Goal: Information Seeking & Learning: Find contact information

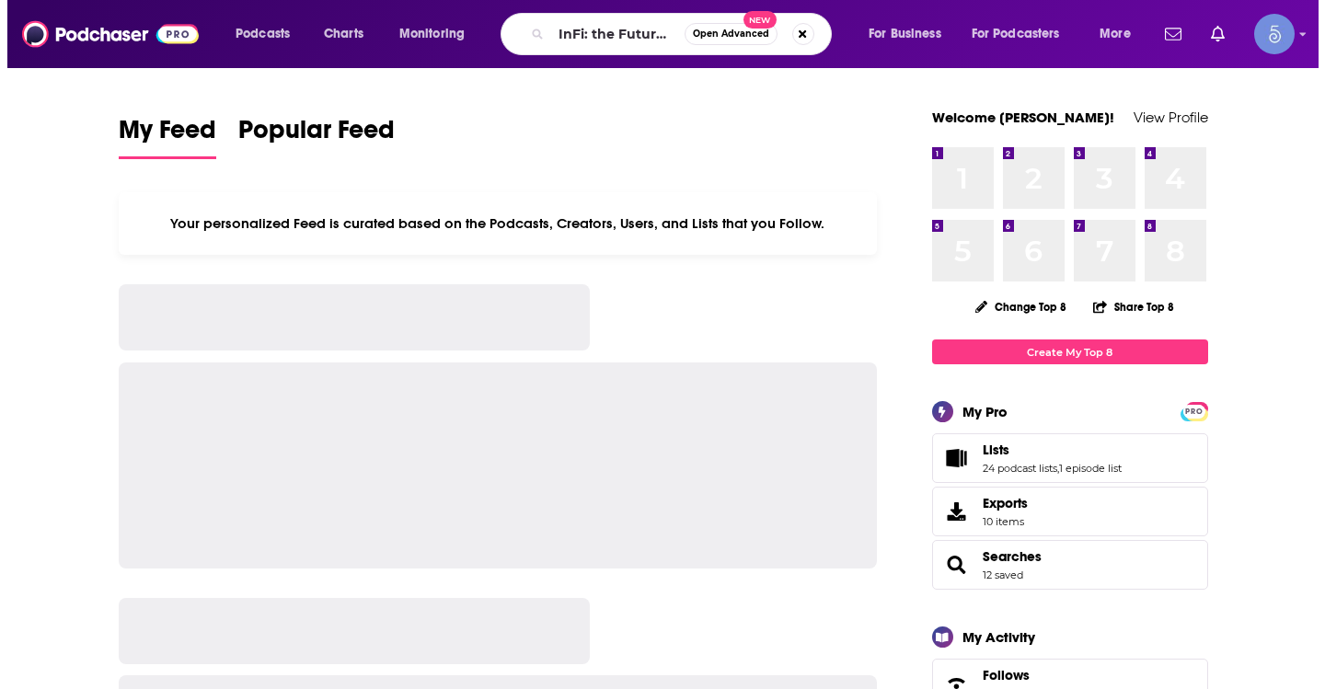
scroll to position [0, 61]
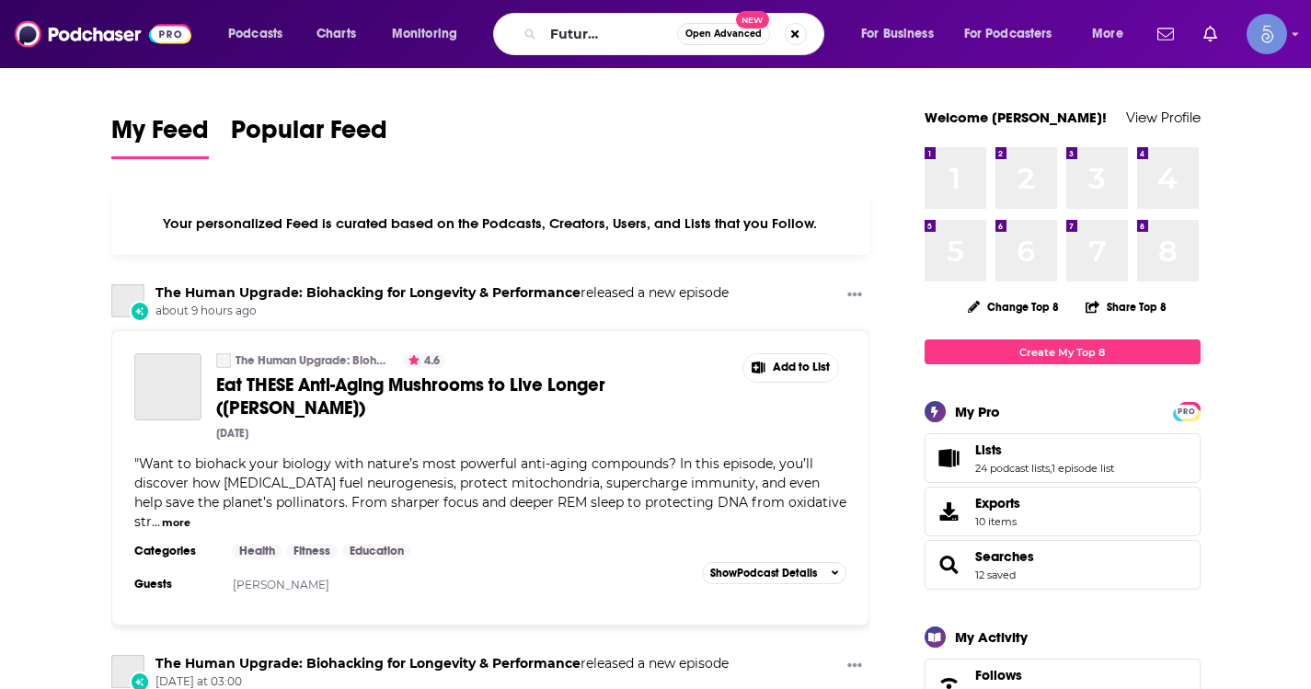
type input "InFi: the Future of Finance"
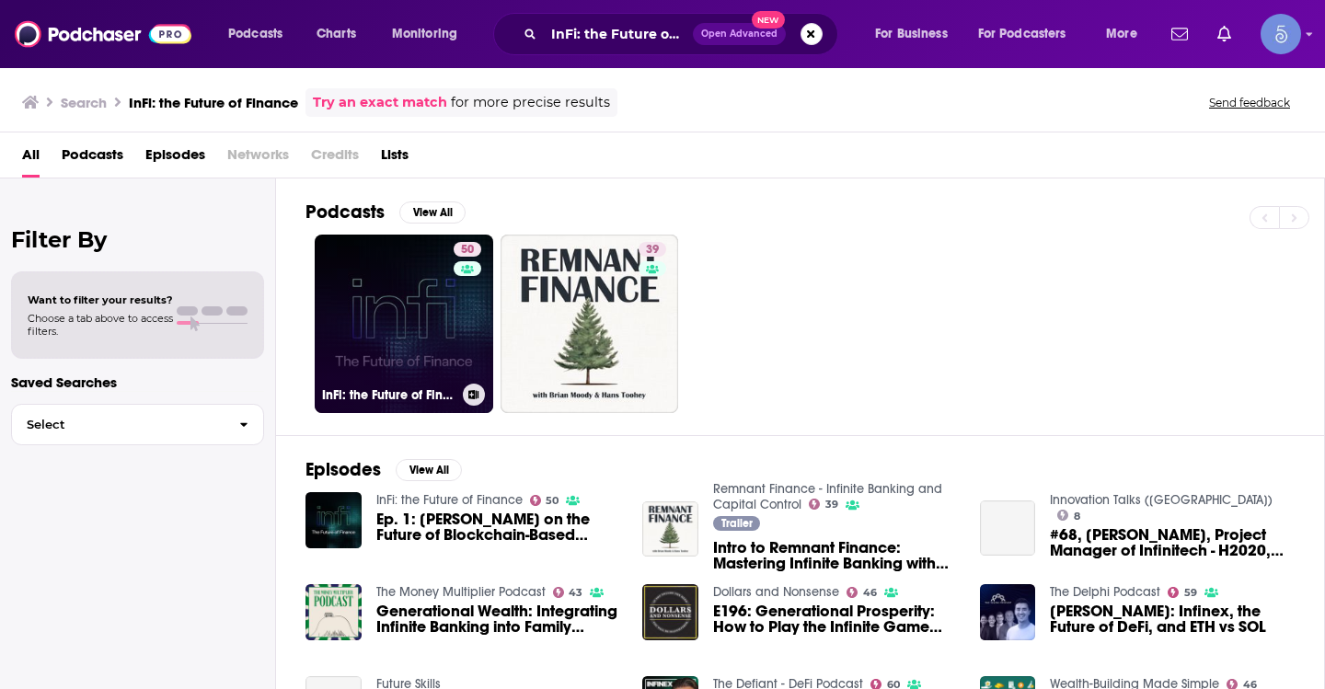
click at [419, 323] on link "50 InFi: the Future of Finance" at bounding box center [404, 324] width 179 height 179
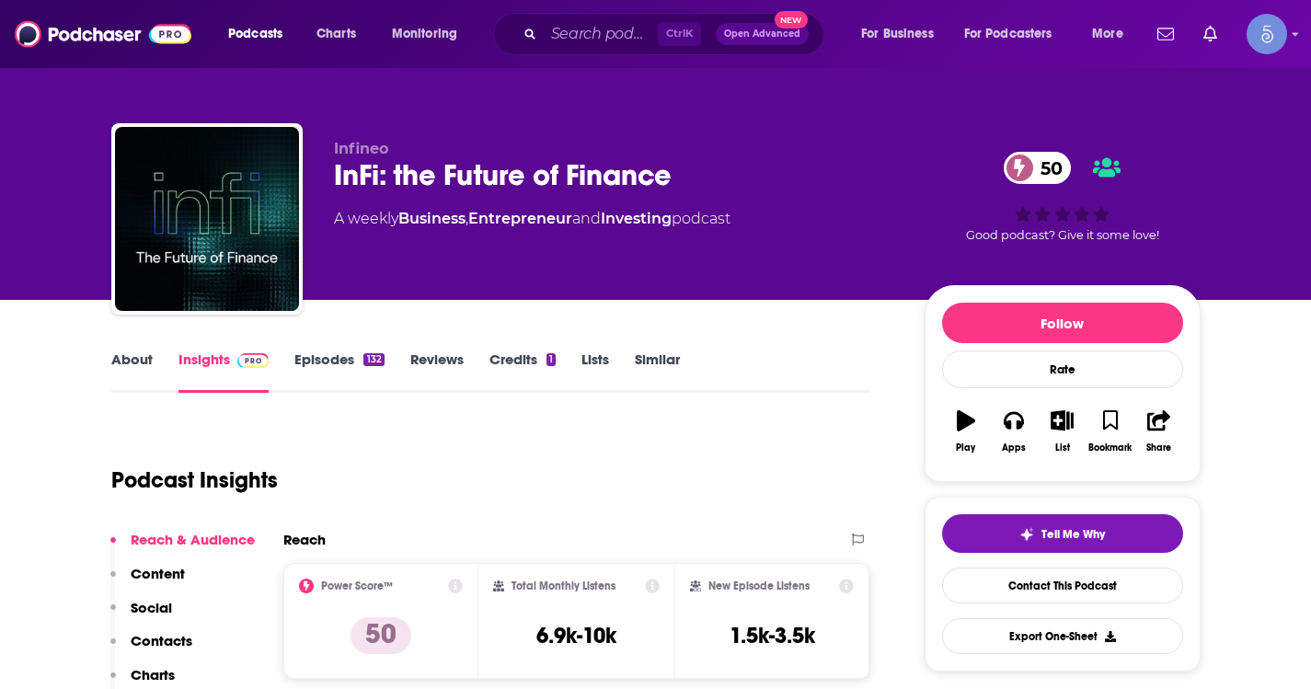
click at [135, 371] on link "About" at bounding box center [131, 372] width 41 height 42
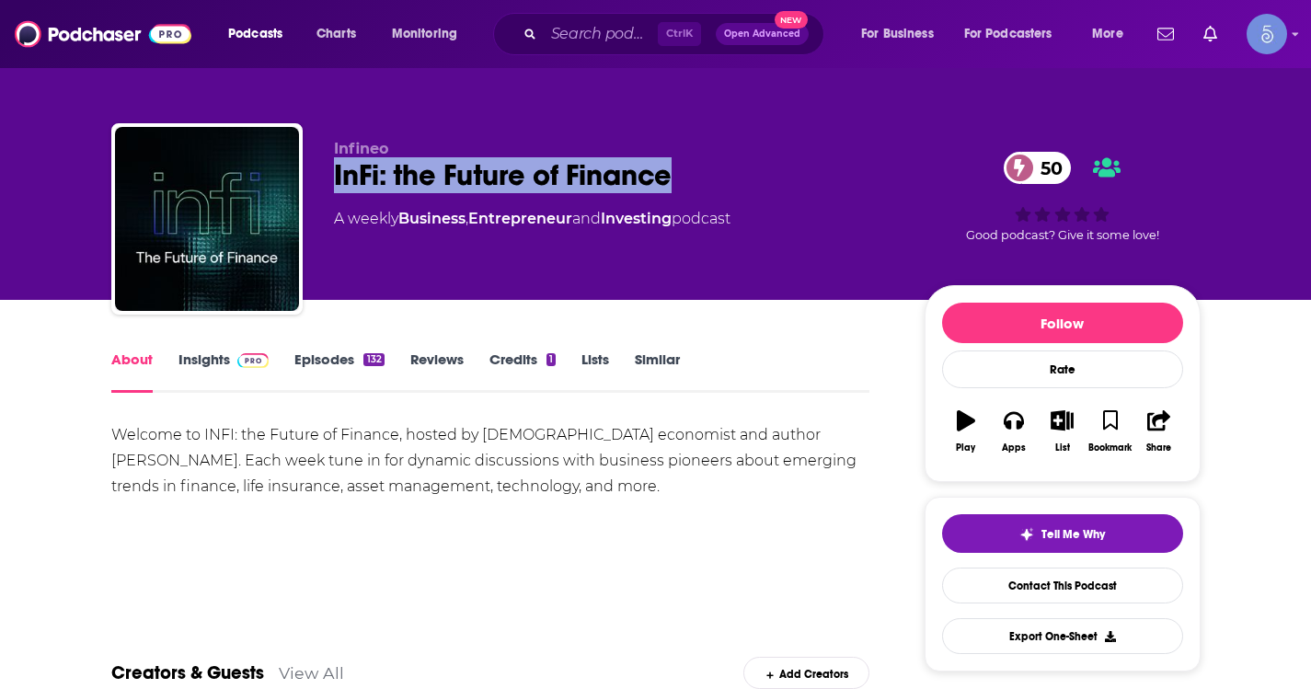
drag, startPoint x: 679, startPoint y: 164, endPoint x: 335, endPoint y: 183, distance: 344.7
click at [335, 183] on div "InFi: the Future of Finance 50" at bounding box center [614, 175] width 561 height 36
copy h1 "InFi: the Future of Finance"
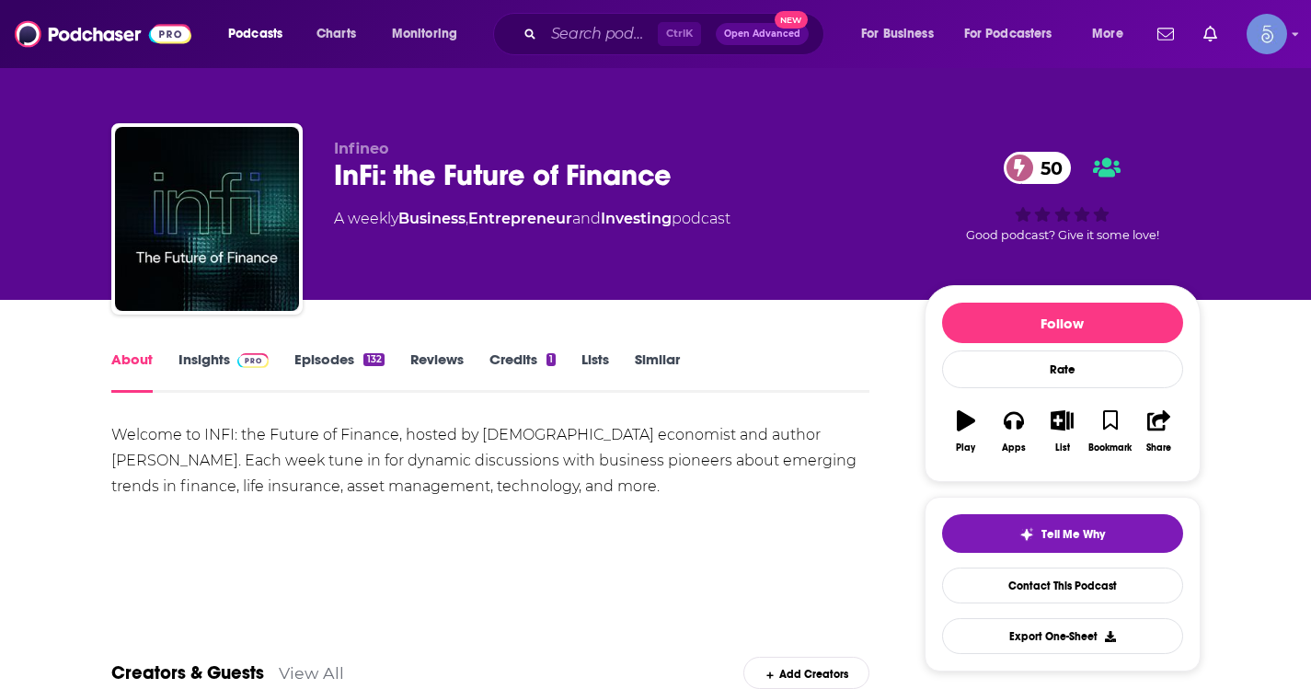
click at [329, 358] on link "Episodes 132" at bounding box center [338, 372] width 89 height 42
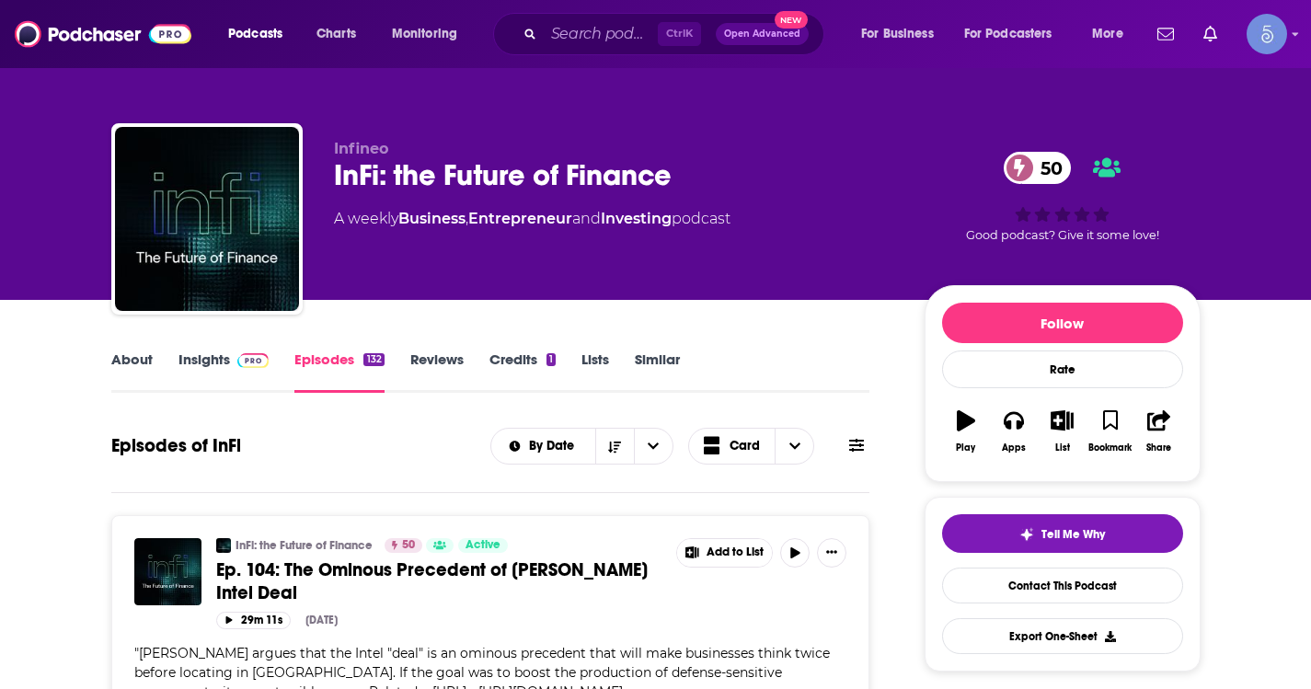
click at [121, 365] on link "About" at bounding box center [131, 372] width 41 height 42
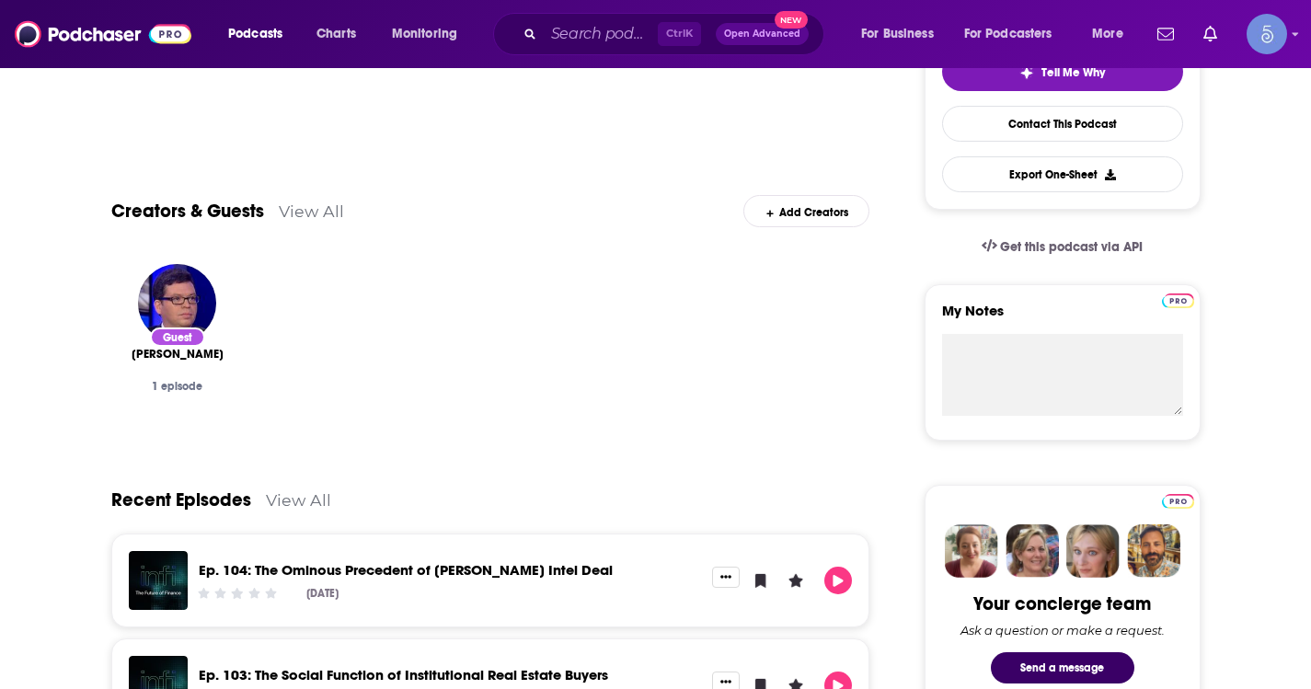
scroll to position [184, 0]
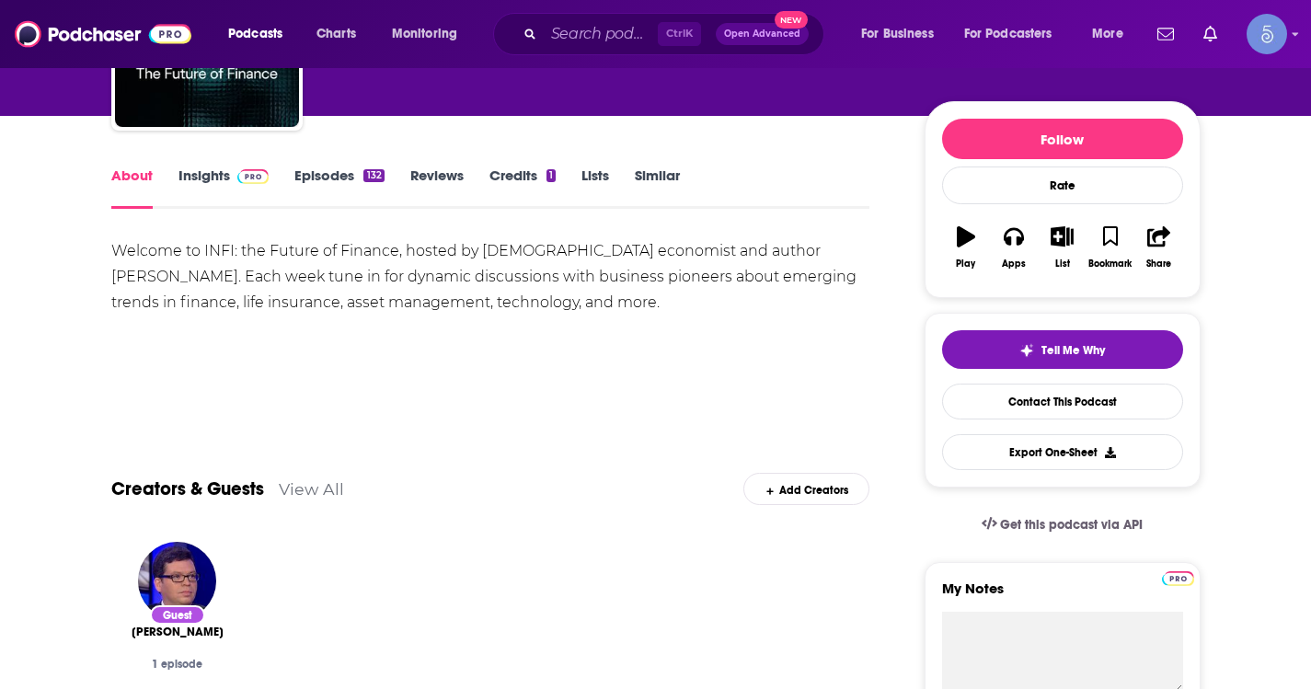
click at [222, 186] on link "Insights" at bounding box center [224, 188] width 91 height 42
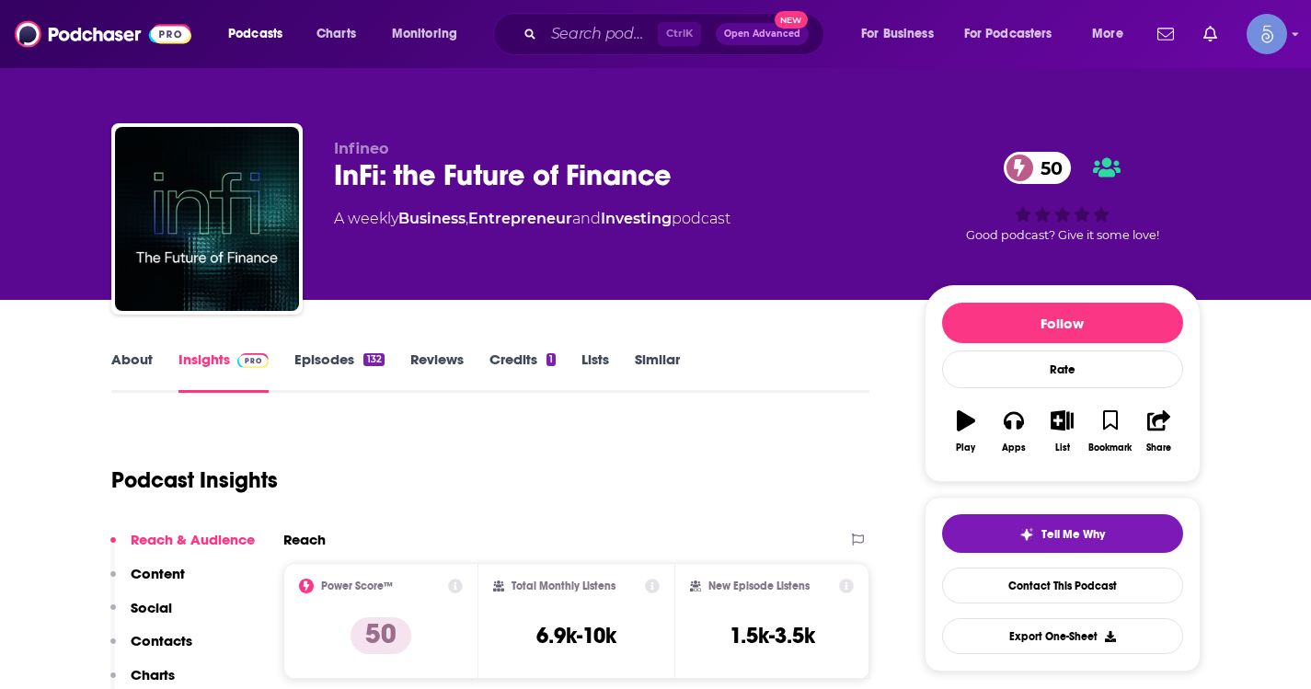
click at [323, 353] on link "Episodes 132" at bounding box center [338, 372] width 89 height 42
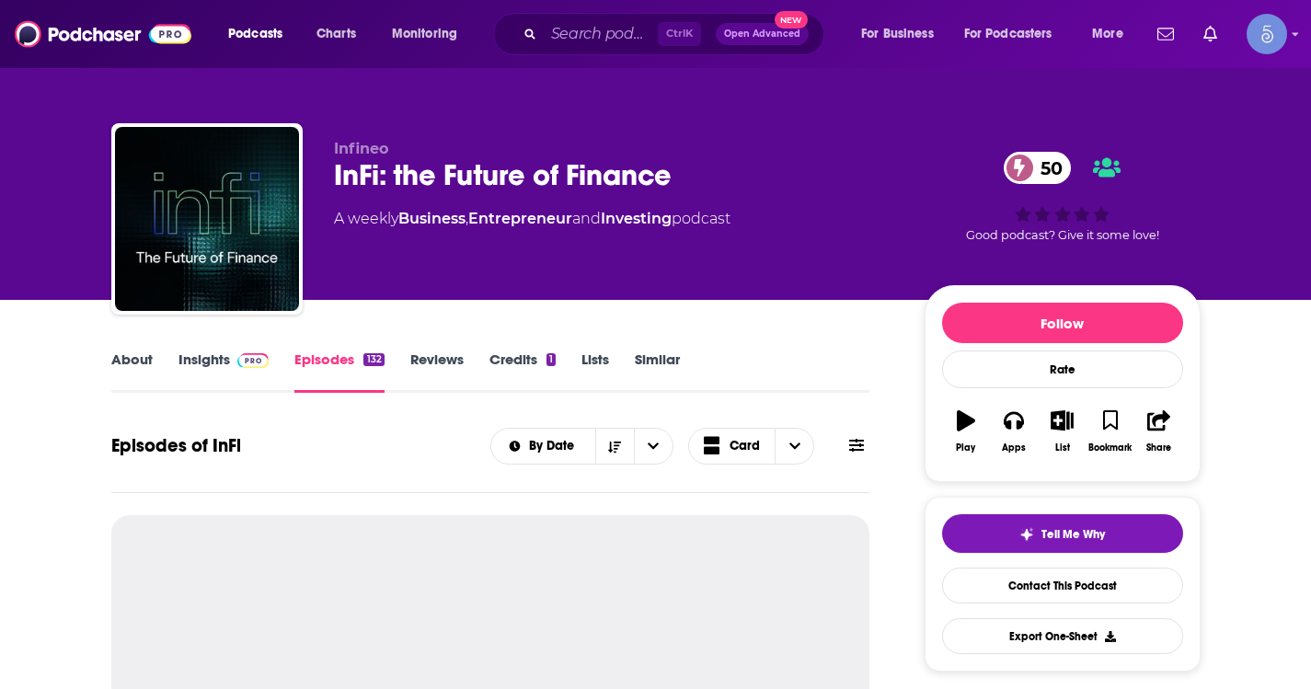
click at [240, 361] on img at bounding box center [253, 360] width 32 height 15
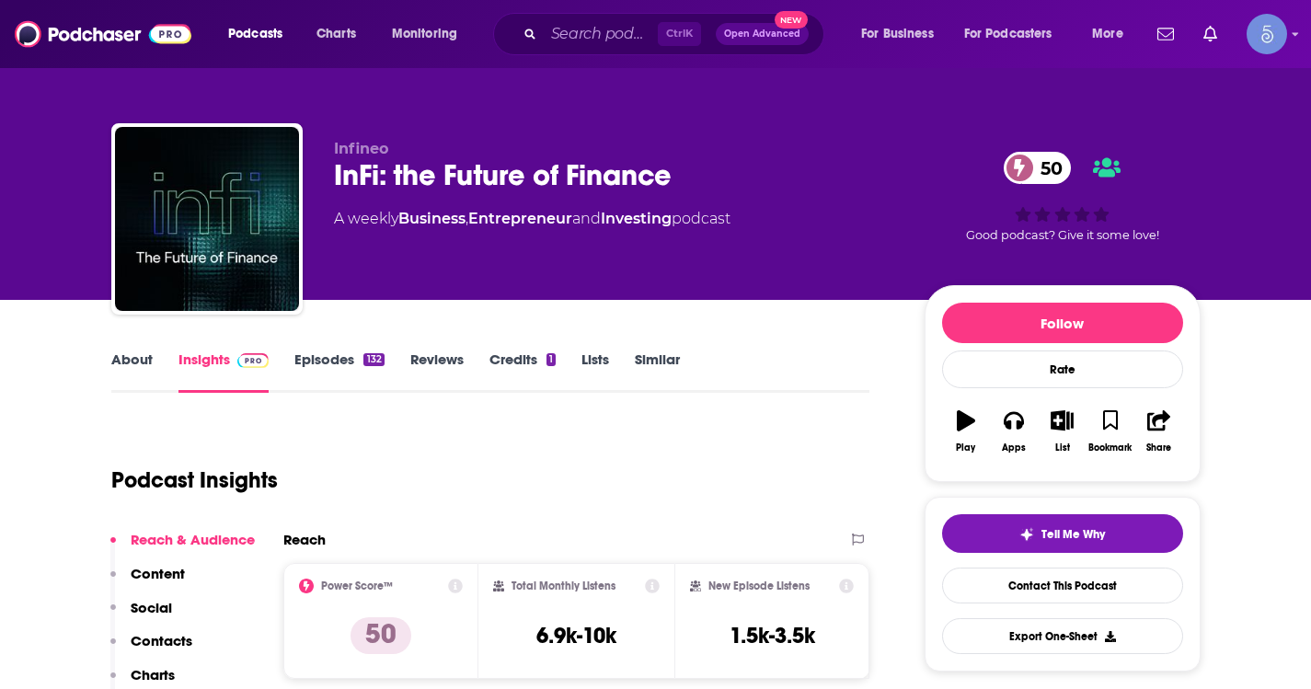
click at [144, 368] on link "About" at bounding box center [131, 372] width 41 height 42
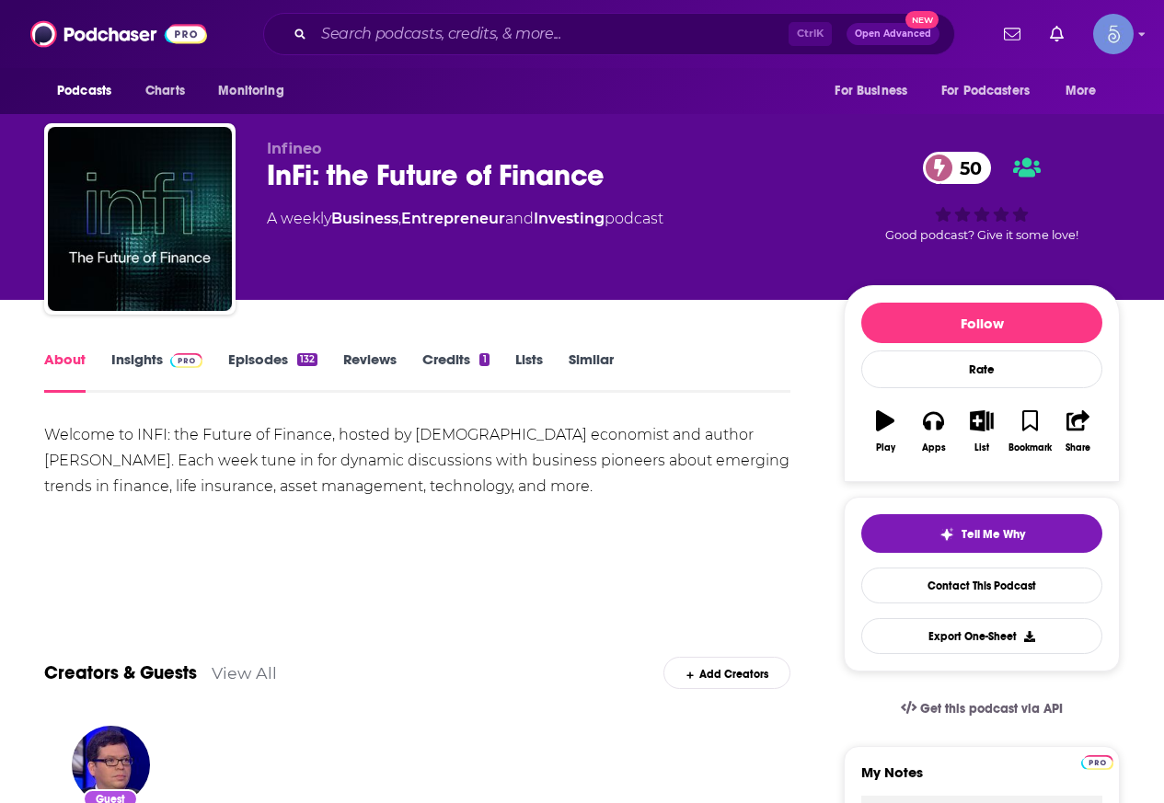
click at [253, 357] on link "Episodes 132" at bounding box center [272, 372] width 89 height 42
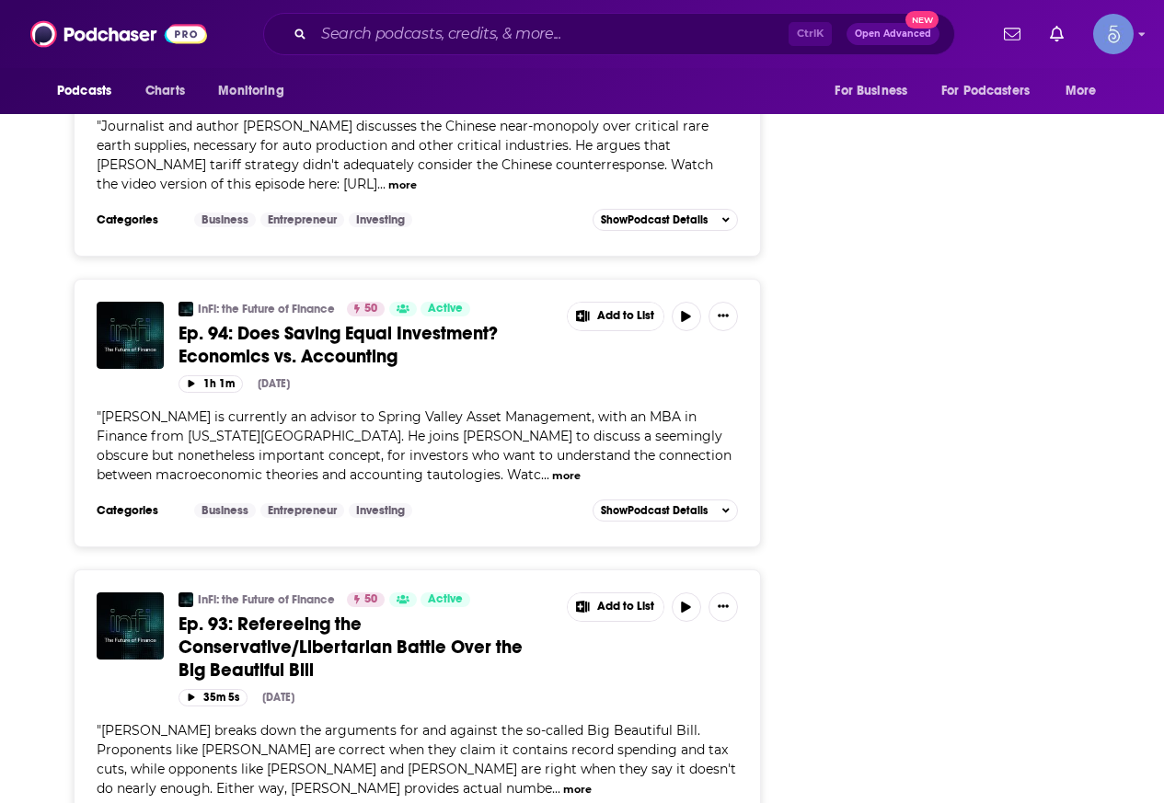
scroll to position [3313, 0]
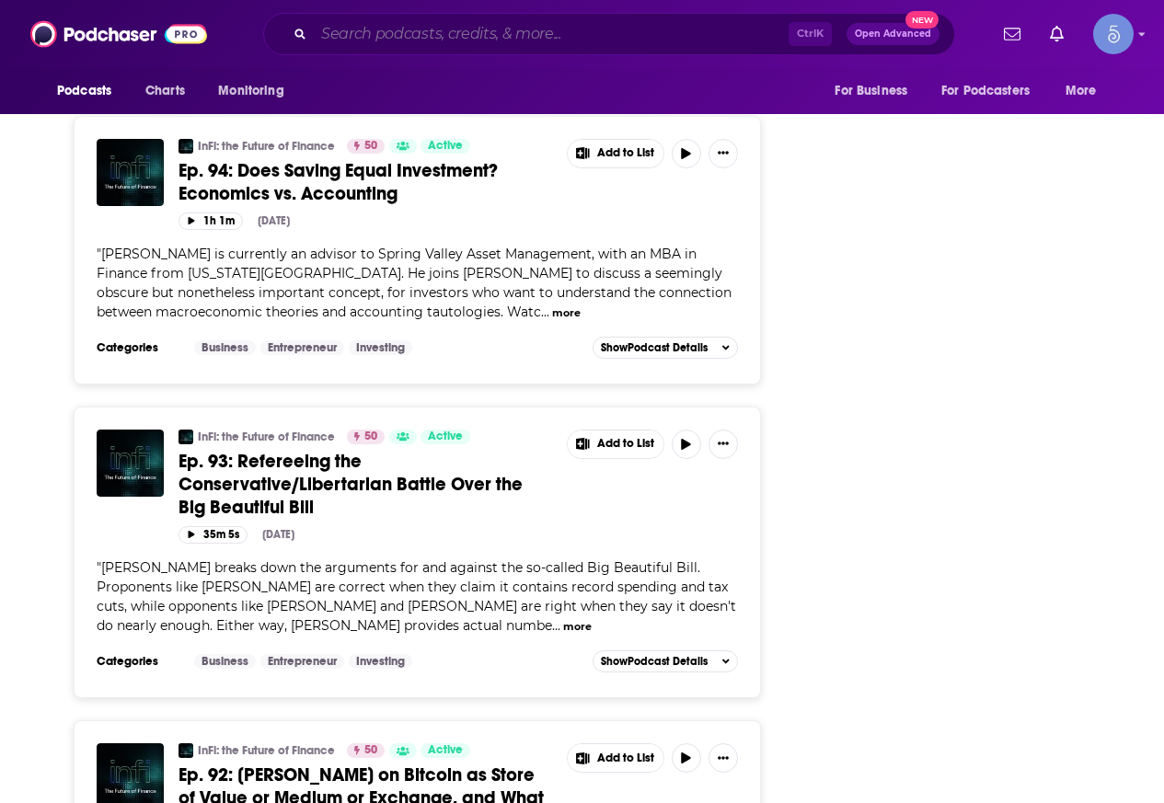
click at [369, 36] on input "Search podcasts, credits, & more..." at bounding box center [551, 33] width 475 height 29
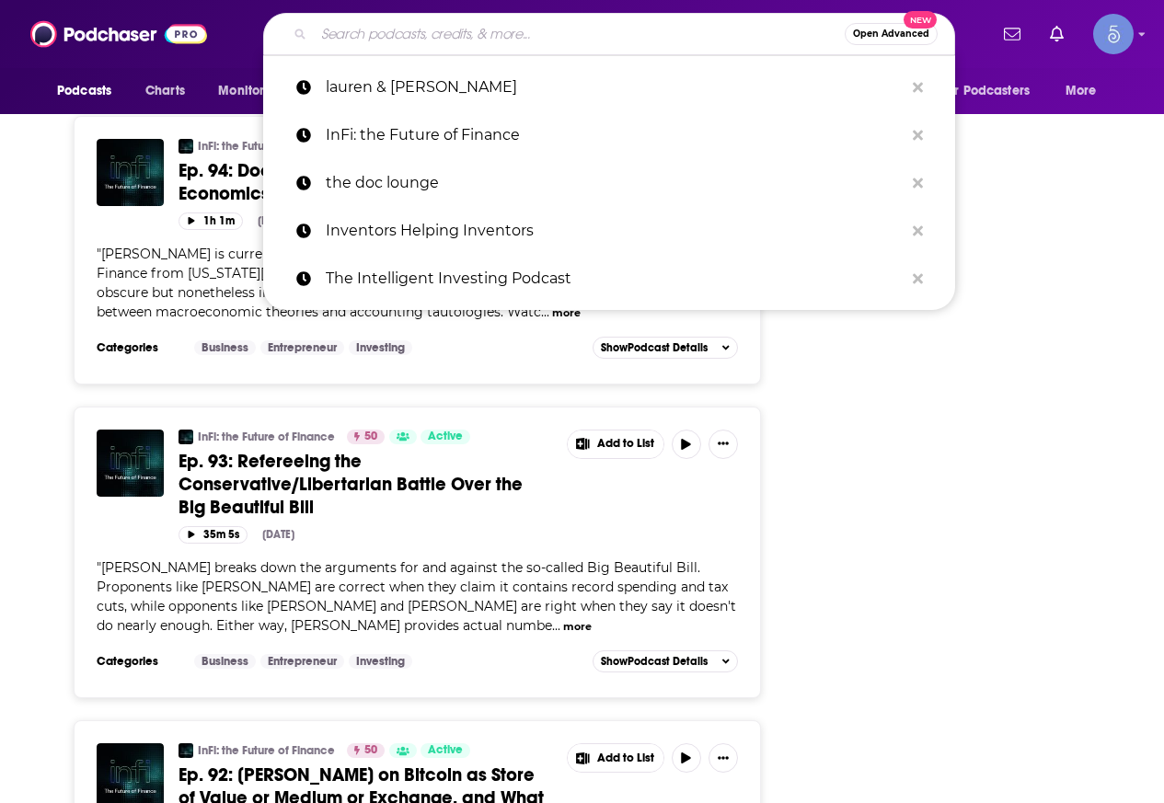
paste input "Hurt to Healing"
type input "Hurt to Healing"
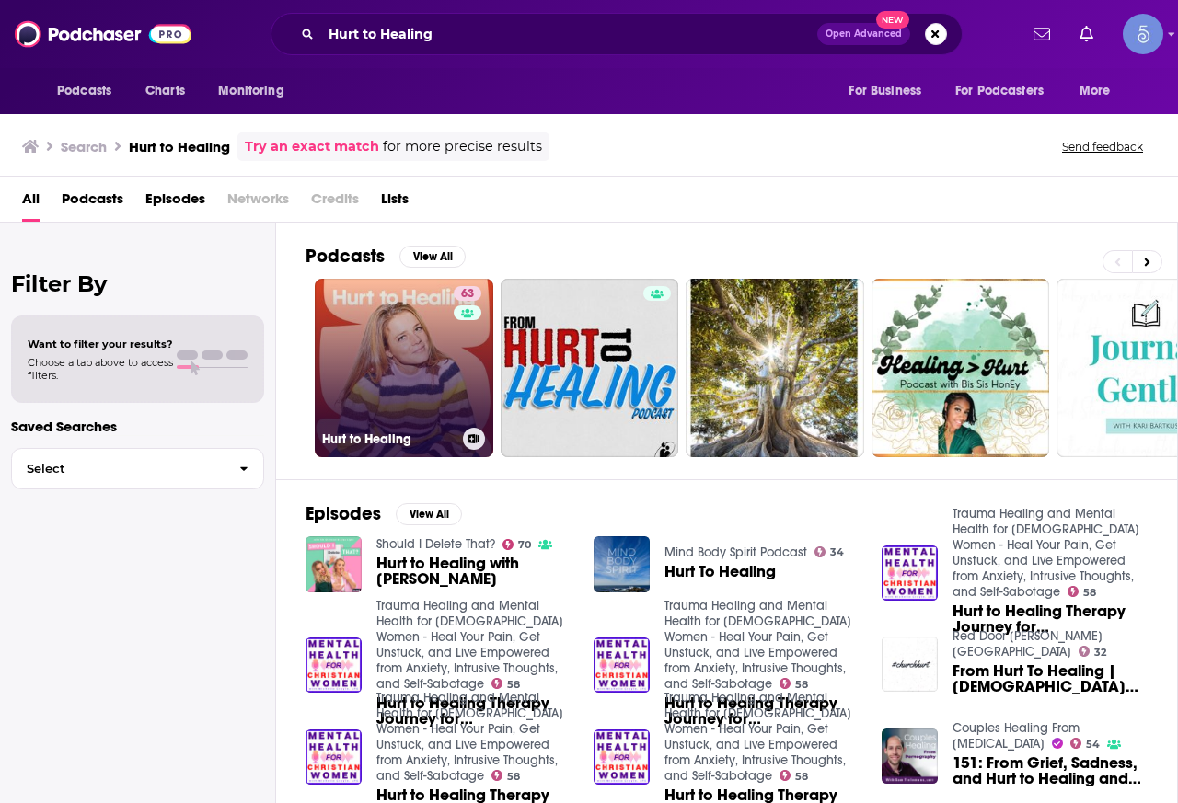
click at [404, 422] on link "63 Hurt to Healing" at bounding box center [404, 368] width 179 height 179
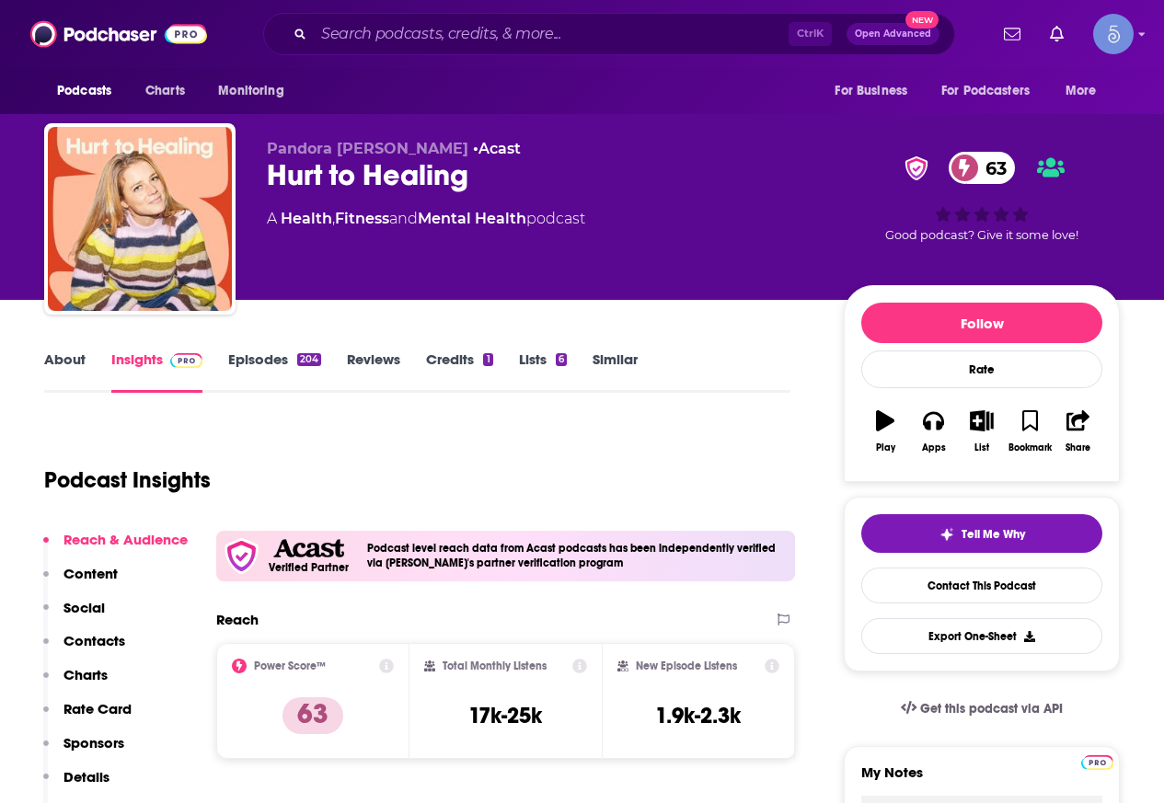
click at [75, 379] on link "About" at bounding box center [64, 372] width 41 height 42
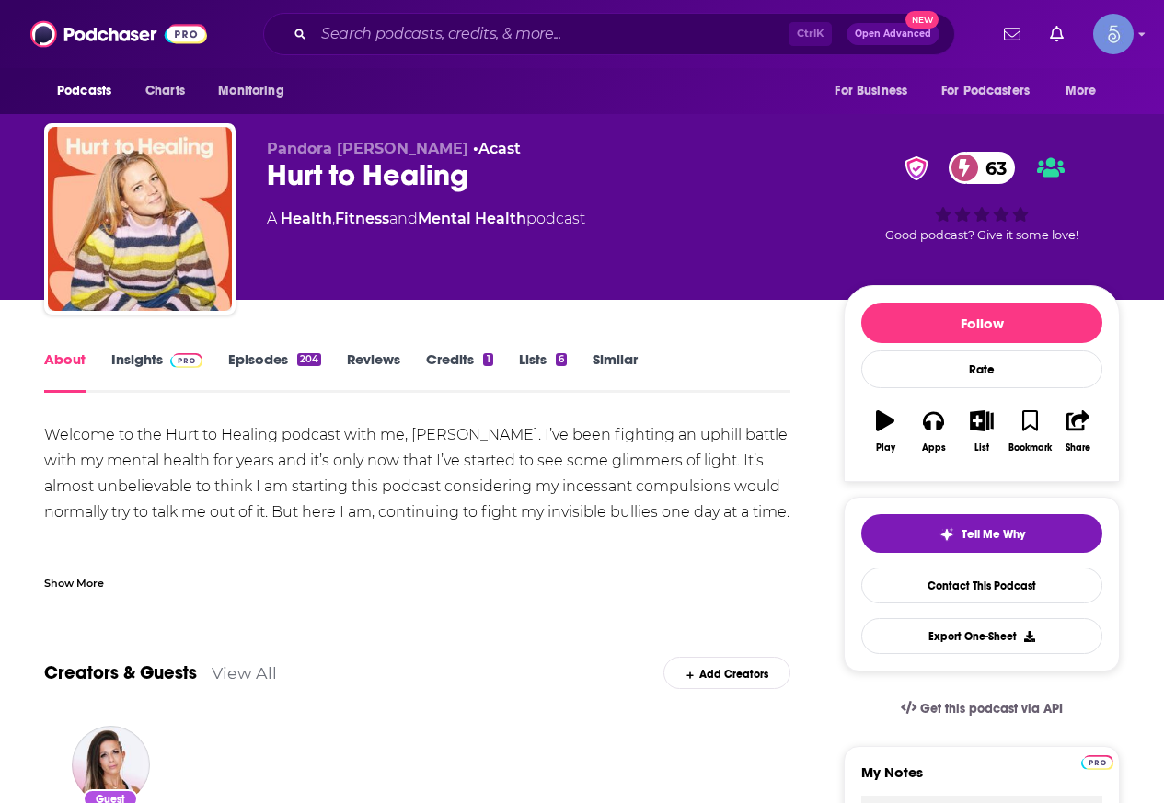
click at [60, 579] on div "Show More" at bounding box center [74, 581] width 60 height 17
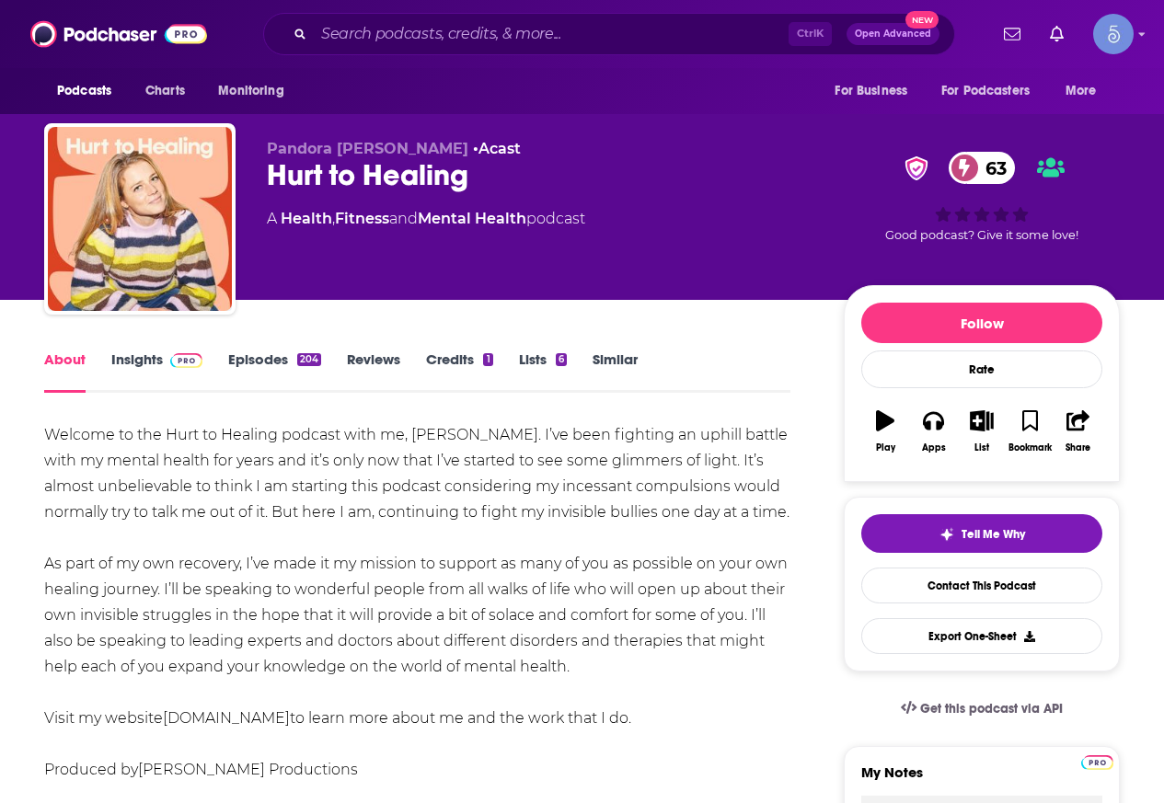
click at [269, 376] on link "Episodes 204" at bounding box center [274, 372] width 93 height 42
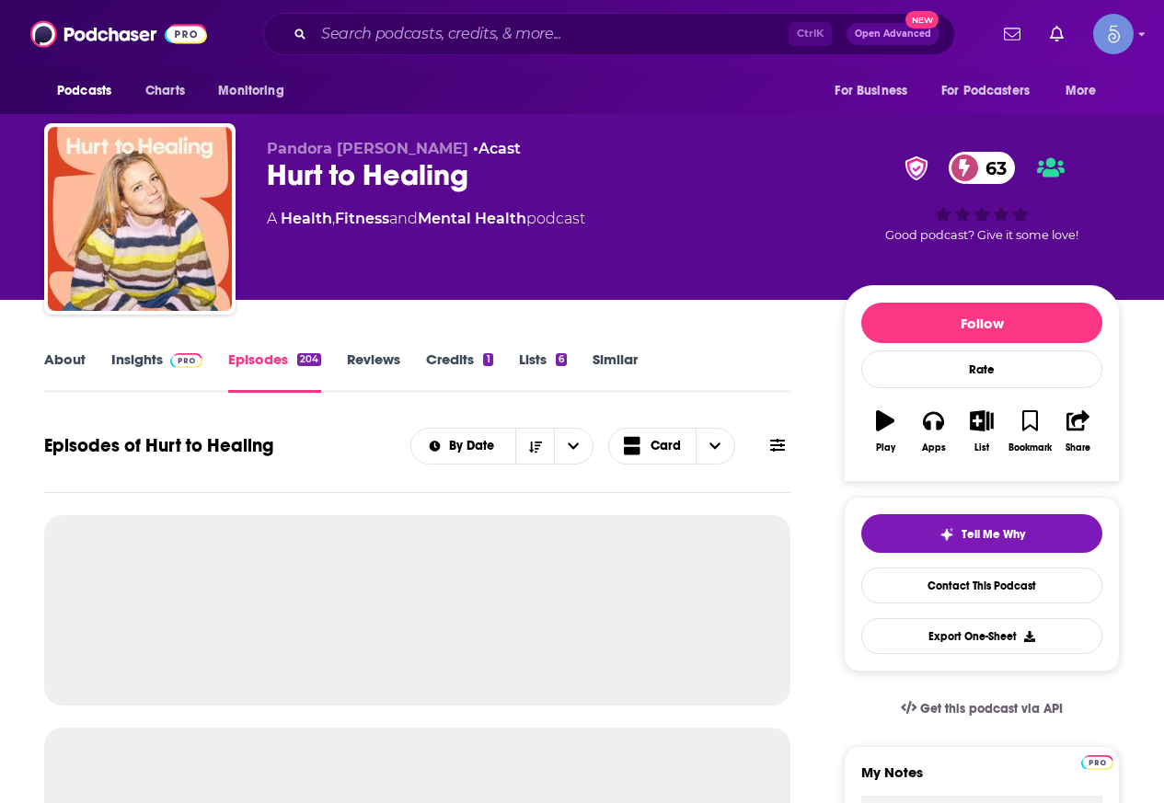
click at [157, 375] on link "Insights" at bounding box center [156, 372] width 91 height 42
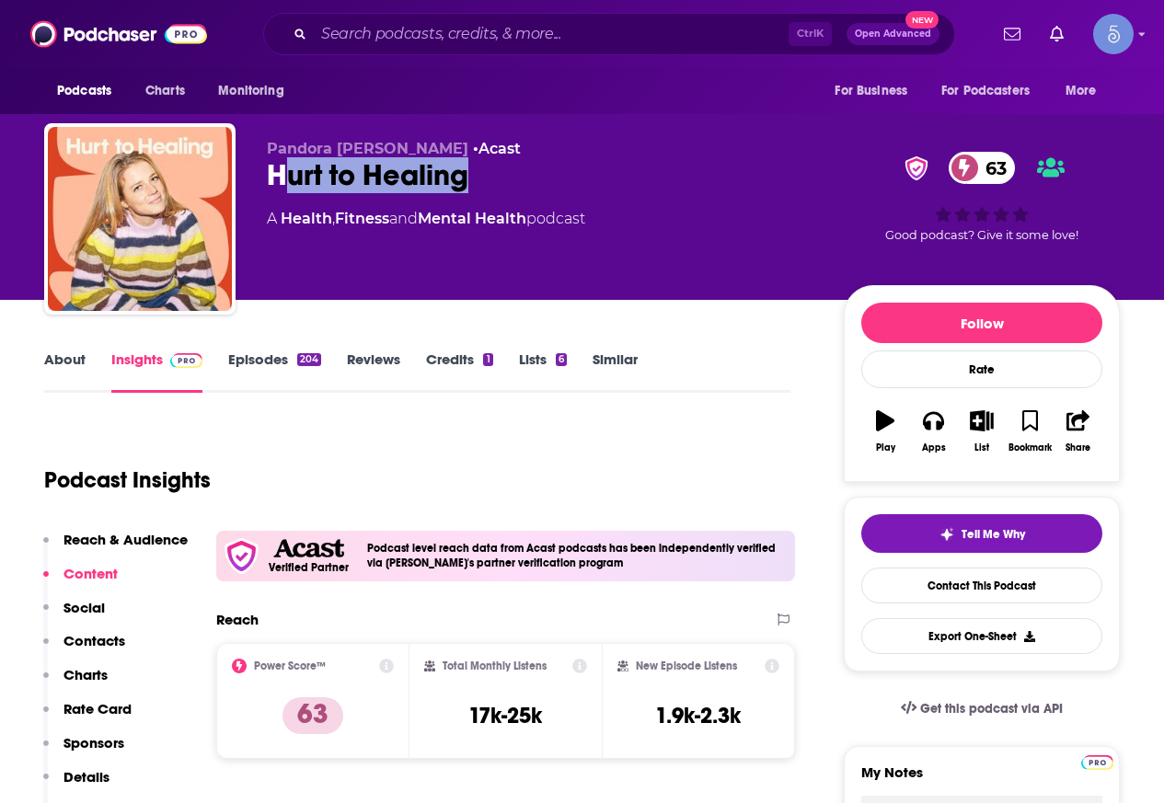
drag, startPoint x: 507, startPoint y: 182, endPoint x: 286, endPoint y: 181, distance: 220.9
click at [286, 181] on div "Hurt to Healing 63" at bounding box center [541, 175] width 548 height 36
click at [583, 172] on div "Hurt to Healing 63" at bounding box center [541, 175] width 548 height 36
drag, startPoint x: 267, startPoint y: 147, endPoint x: 384, endPoint y: 148, distance: 116.9
click at [384, 148] on span "Pandora [PERSON_NAME]" at bounding box center [368, 148] width 202 height 17
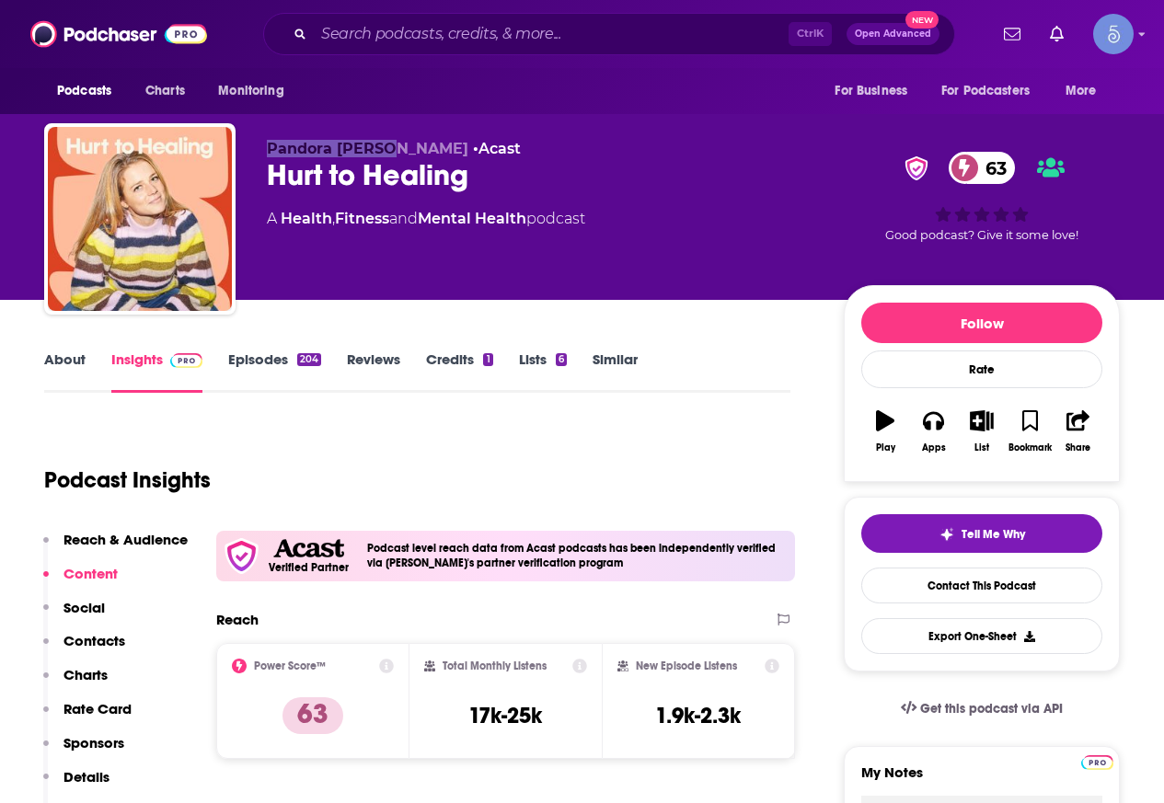
copy span "Pandora [PERSON_NAME]"
click at [515, 44] on input "Search podcasts, credits, & more..." at bounding box center [551, 33] width 475 height 29
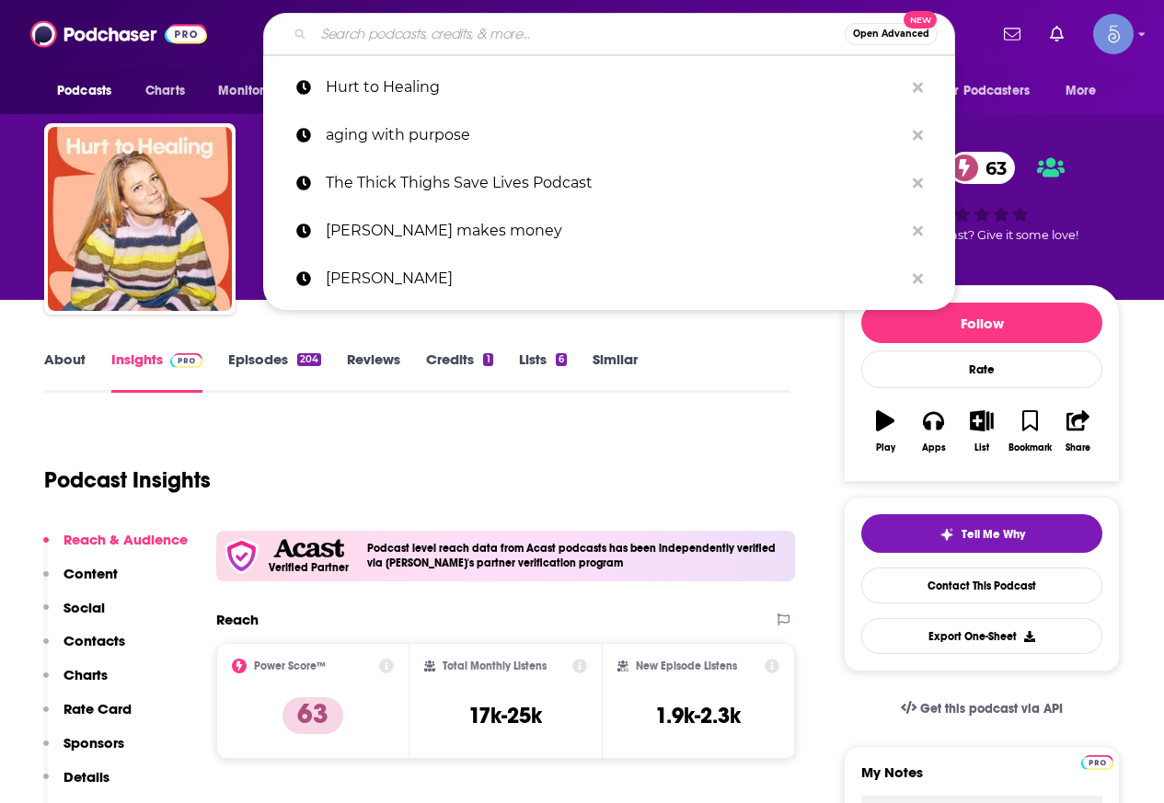
paste input "[EMAIL_ADDRESS][DOMAIN_NAME]; [EMAIL_ADDRESS][DOMAIN_NAME]; [EMAIL_ADDRESS][DOM…"
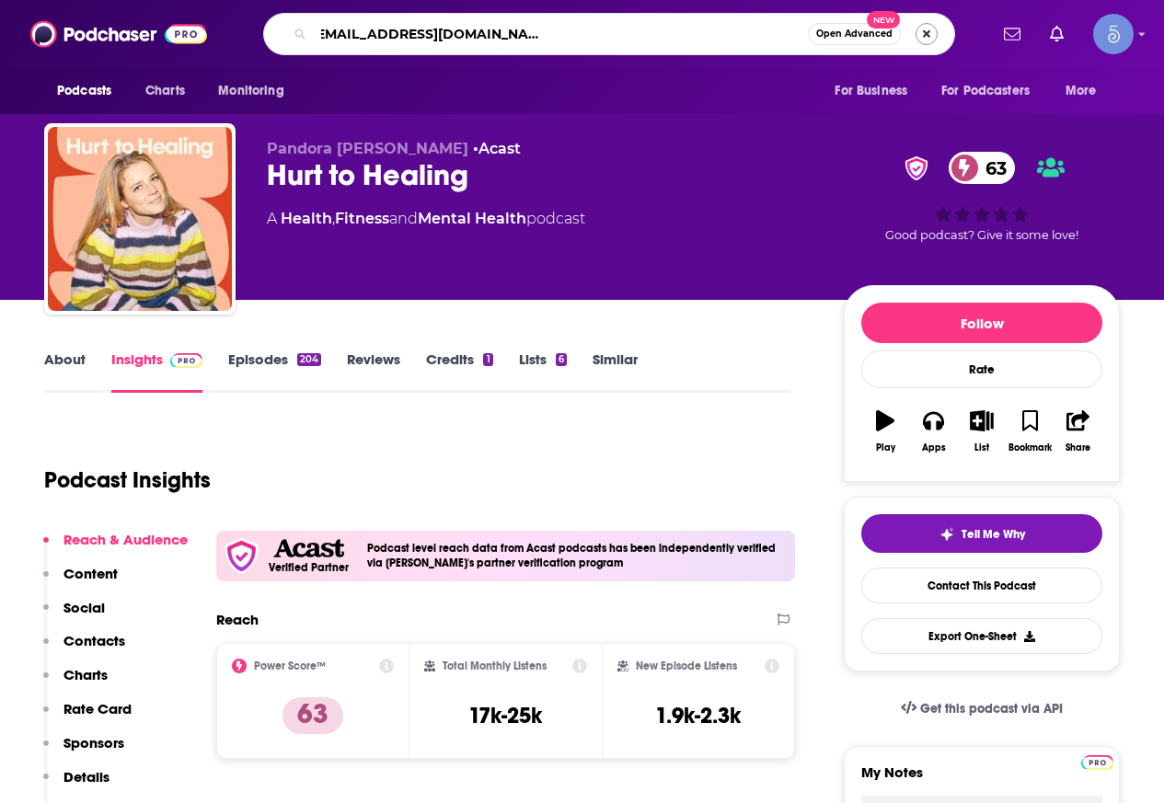
type input "[EMAIL_ADDRESS][DOMAIN_NAME]; [EMAIL_ADDRESS][DOMAIN_NAME]; [EMAIL_ADDRESS][DOM…"
click at [927, 35] on button "Search podcasts, credits, & more..." at bounding box center [927, 34] width 22 height 22
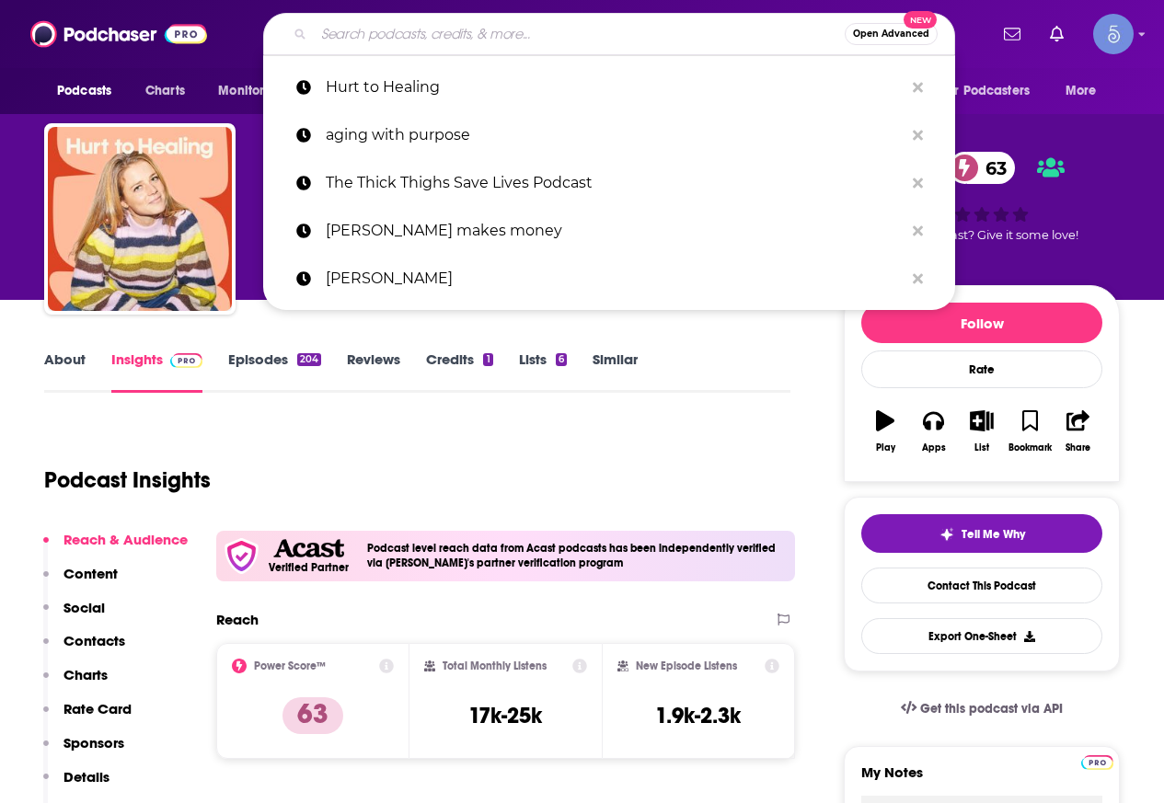
click at [505, 40] on input "Search podcasts, credits, & more..." at bounding box center [579, 33] width 531 height 29
paste input "Let's Get Weird with [PERSON_NAME]"
type input "Let's Get Weird with [PERSON_NAME]"
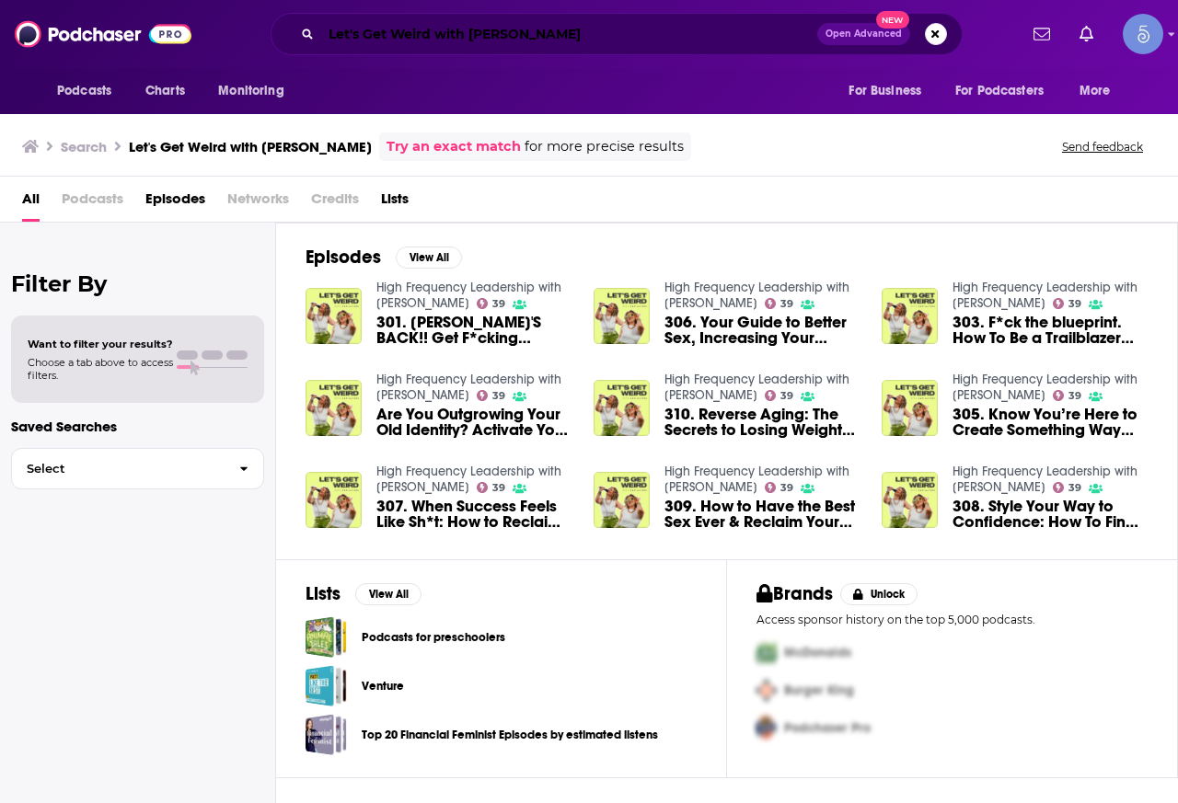
click at [628, 42] on input "Let's Get Weird with [PERSON_NAME]" at bounding box center [569, 33] width 496 height 29
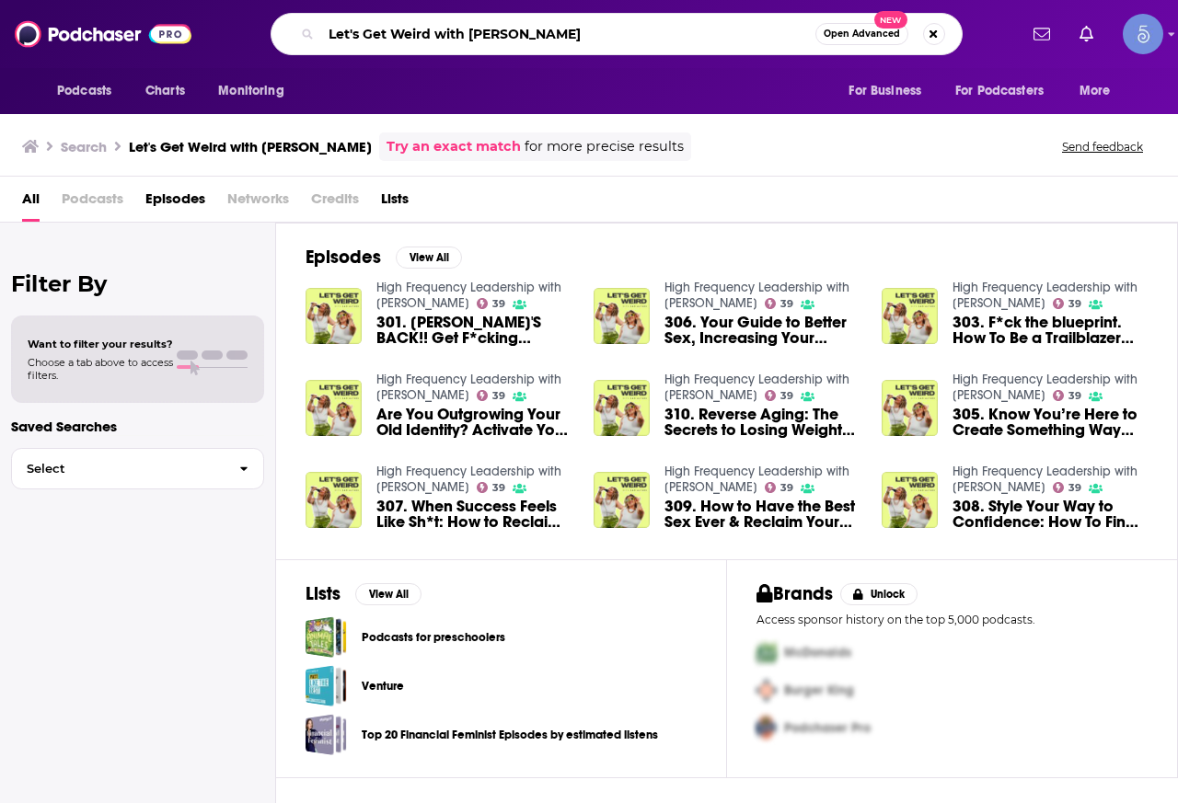
click at [627, 41] on input "Let's Get Weird with [PERSON_NAME]" at bounding box center [568, 33] width 494 height 29
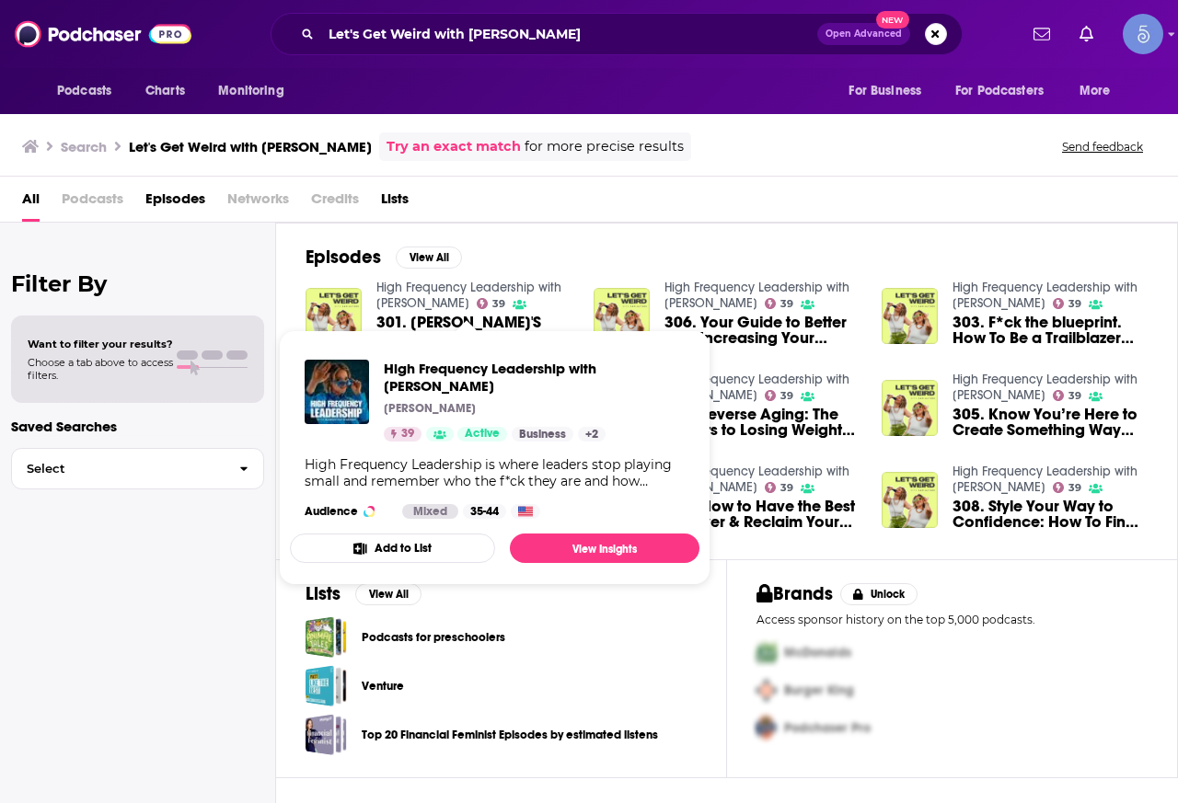
click at [439, 295] on link "High Frequency Leadership with [PERSON_NAME]" at bounding box center [468, 295] width 185 height 31
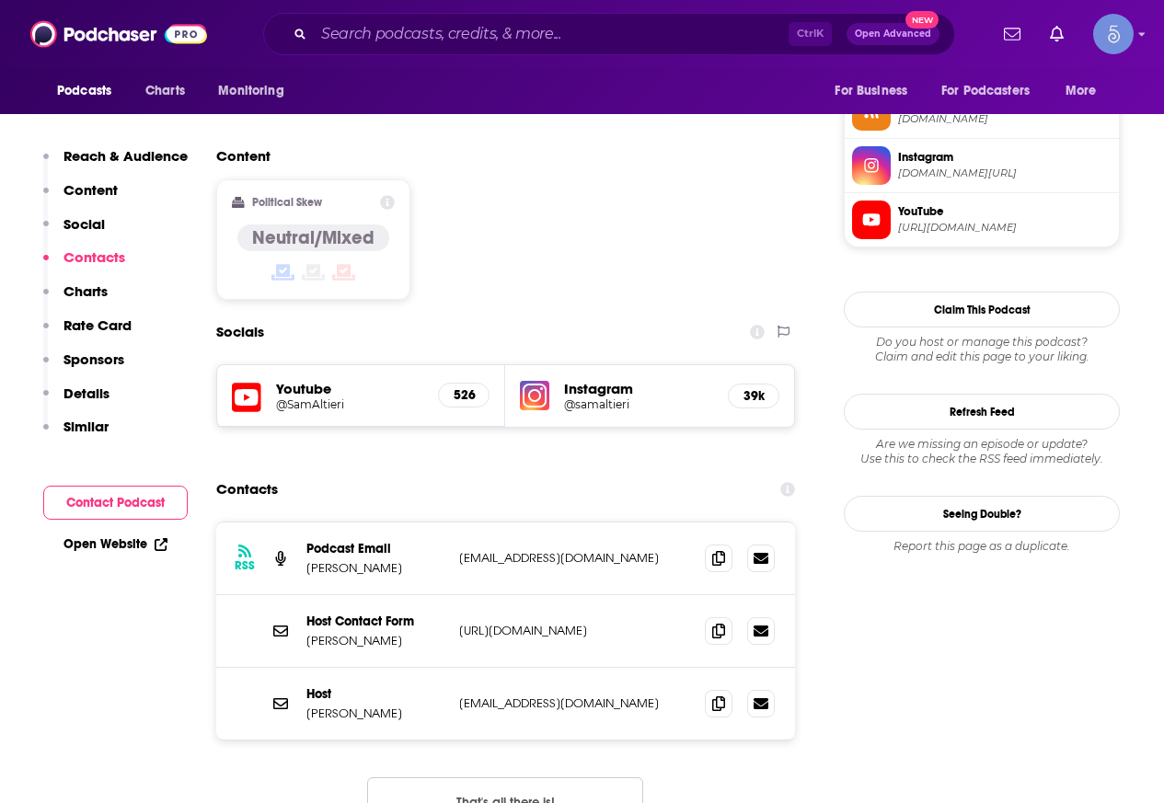
scroll to position [1380, 0]
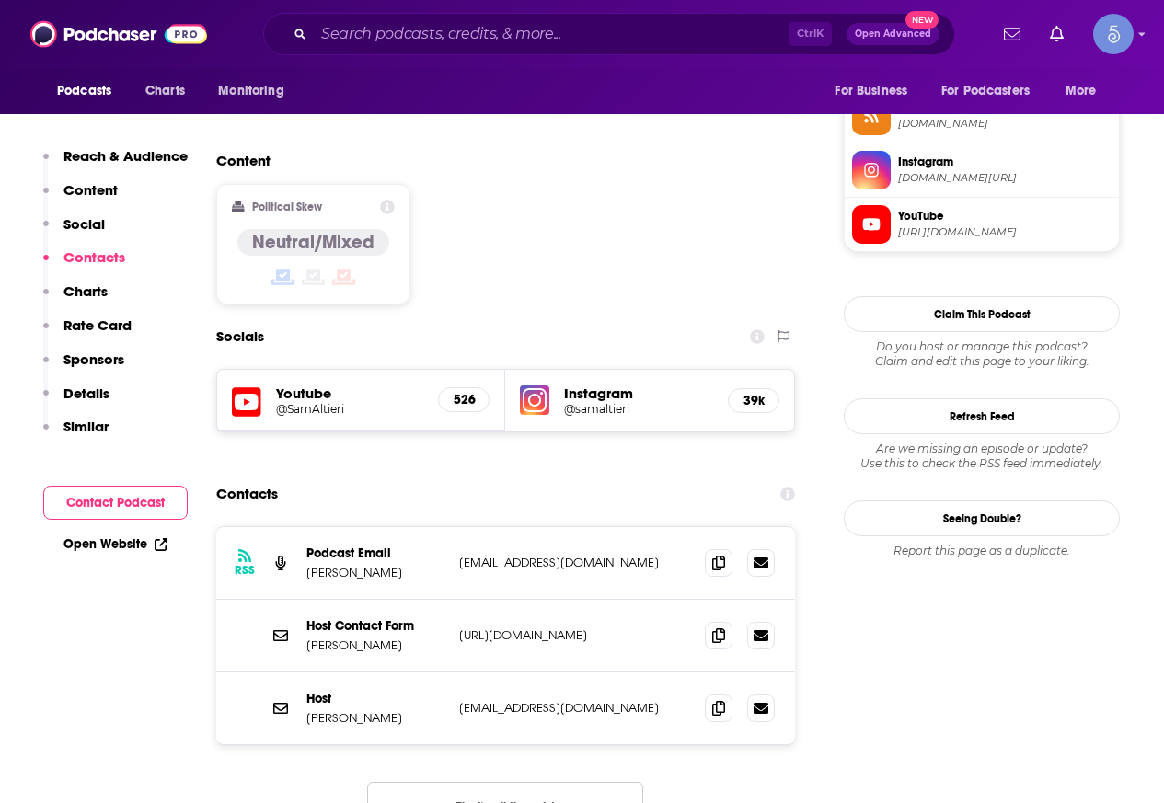
click at [397, 50] on div "Ctrl K Open Advanced New" at bounding box center [609, 34] width 692 height 42
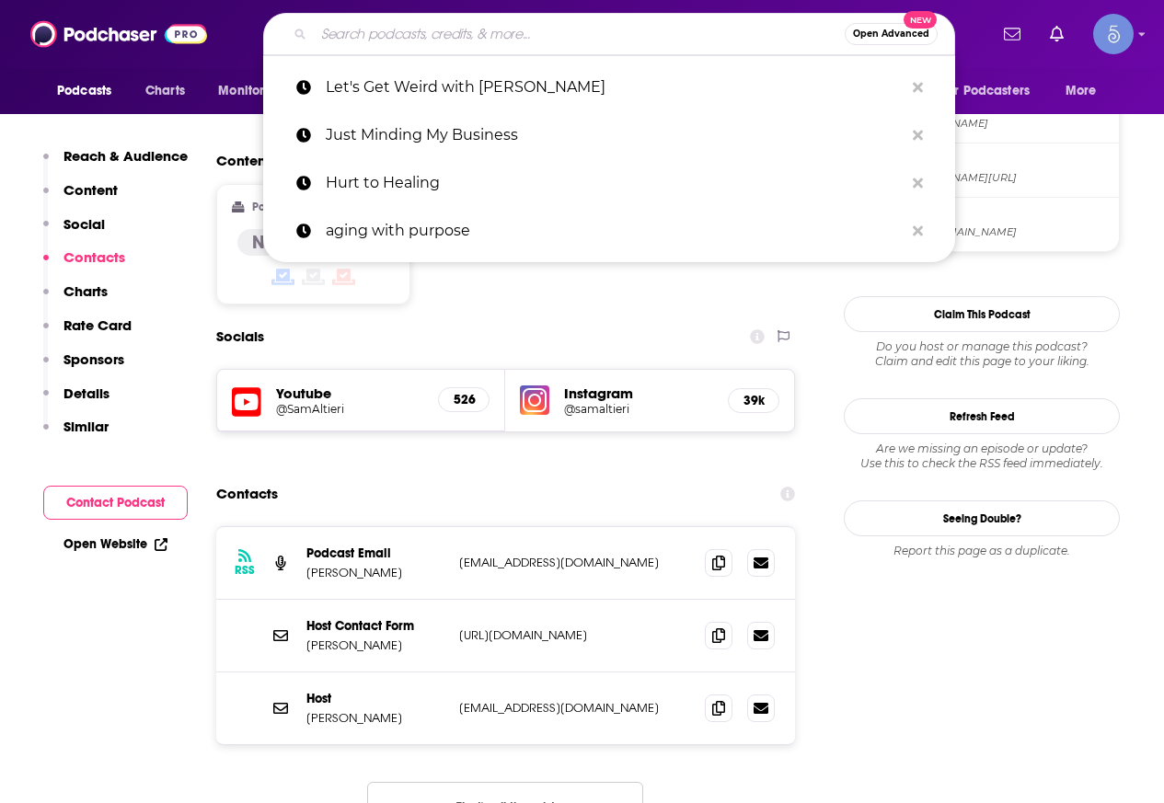
click at [397, 46] on input "Search podcasts, credits, & more..." at bounding box center [579, 33] width 531 height 29
paste input "Viva Natural Health"
type input "Viva Natural Health"
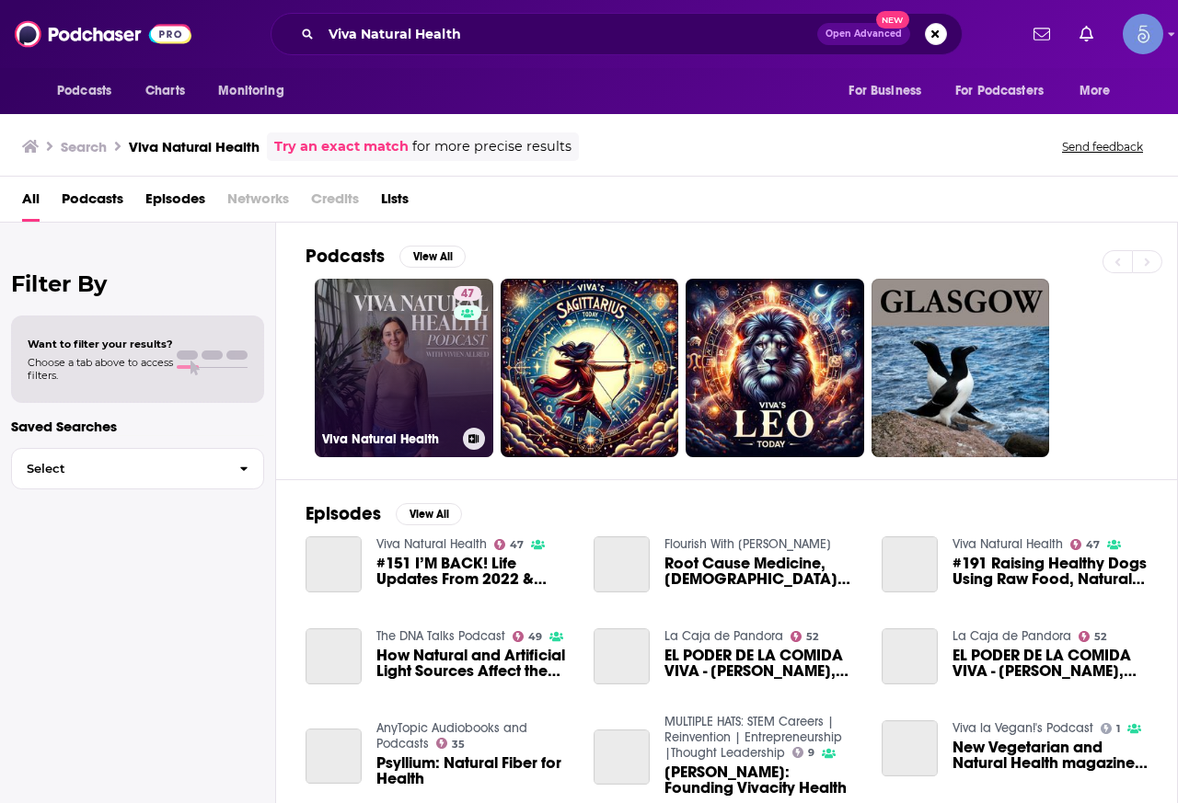
click at [363, 380] on link "47 Viva Natural Health" at bounding box center [404, 368] width 179 height 179
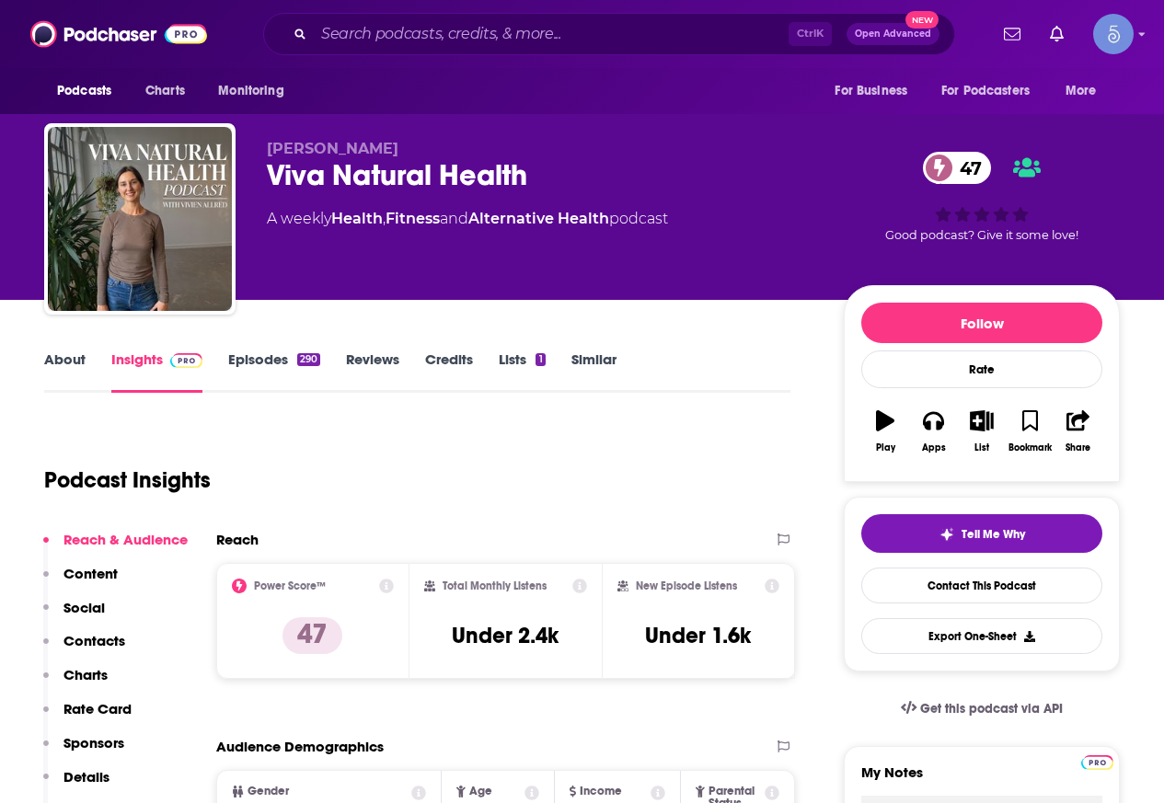
click at [77, 380] on link "About" at bounding box center [64, 372] width 41 height 42
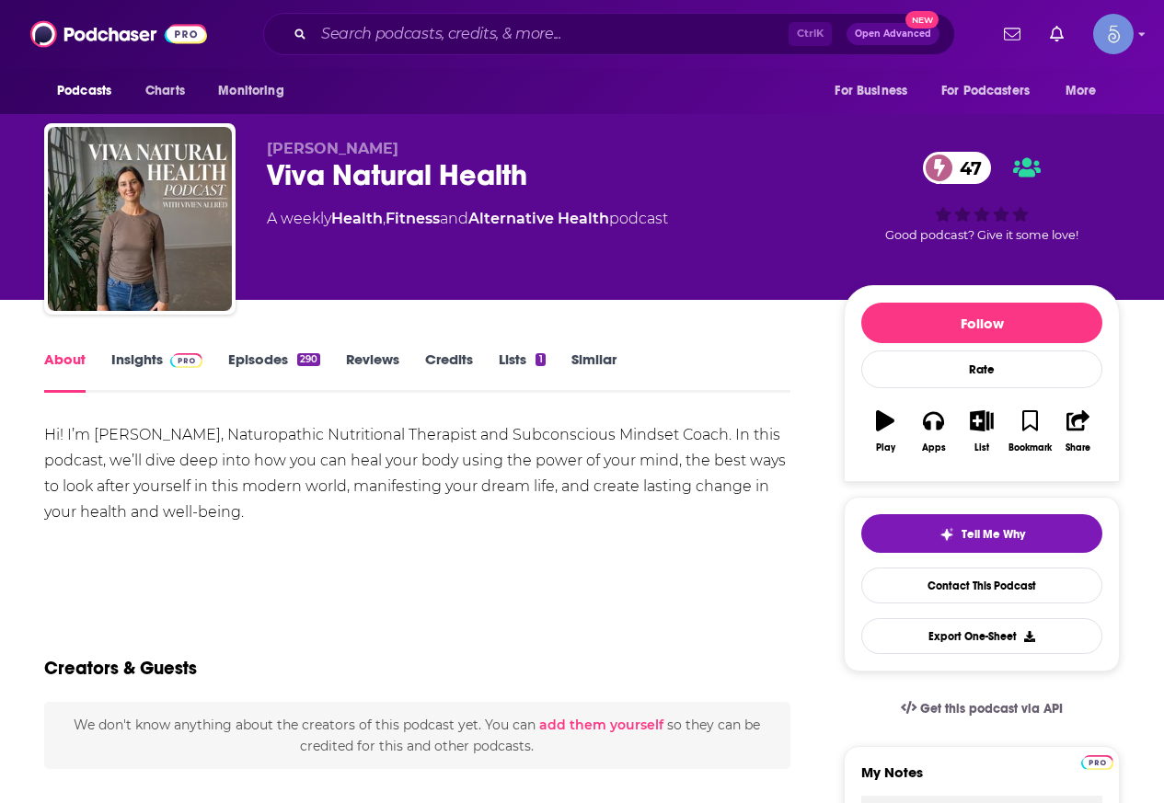
click at [185, 375] on link "Insights" at bounding box center [156, 372] width 91 height 42
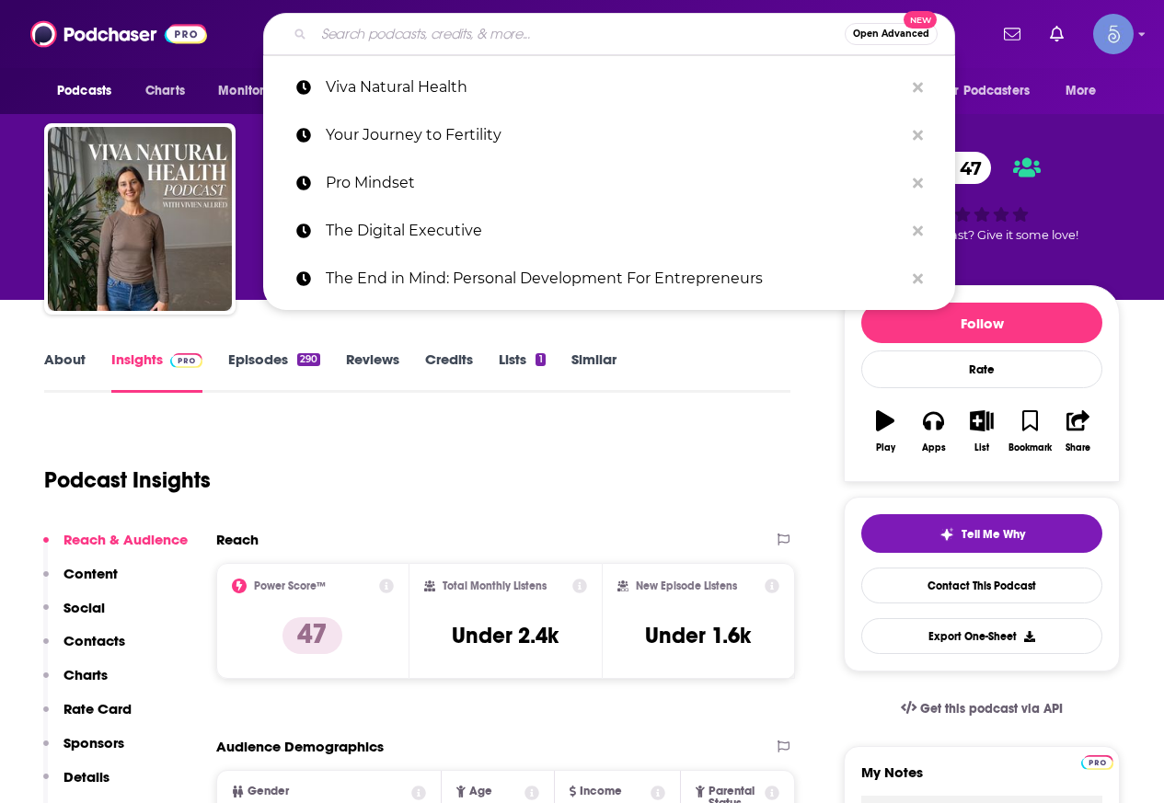
click at [414, 32] on input "Search podcasts, credits, & more..." at bounding box center [579, 33] width 531 height 29
paste input "The Healing Trauma Podcast"
type input "The Healing Trauma Podcast"
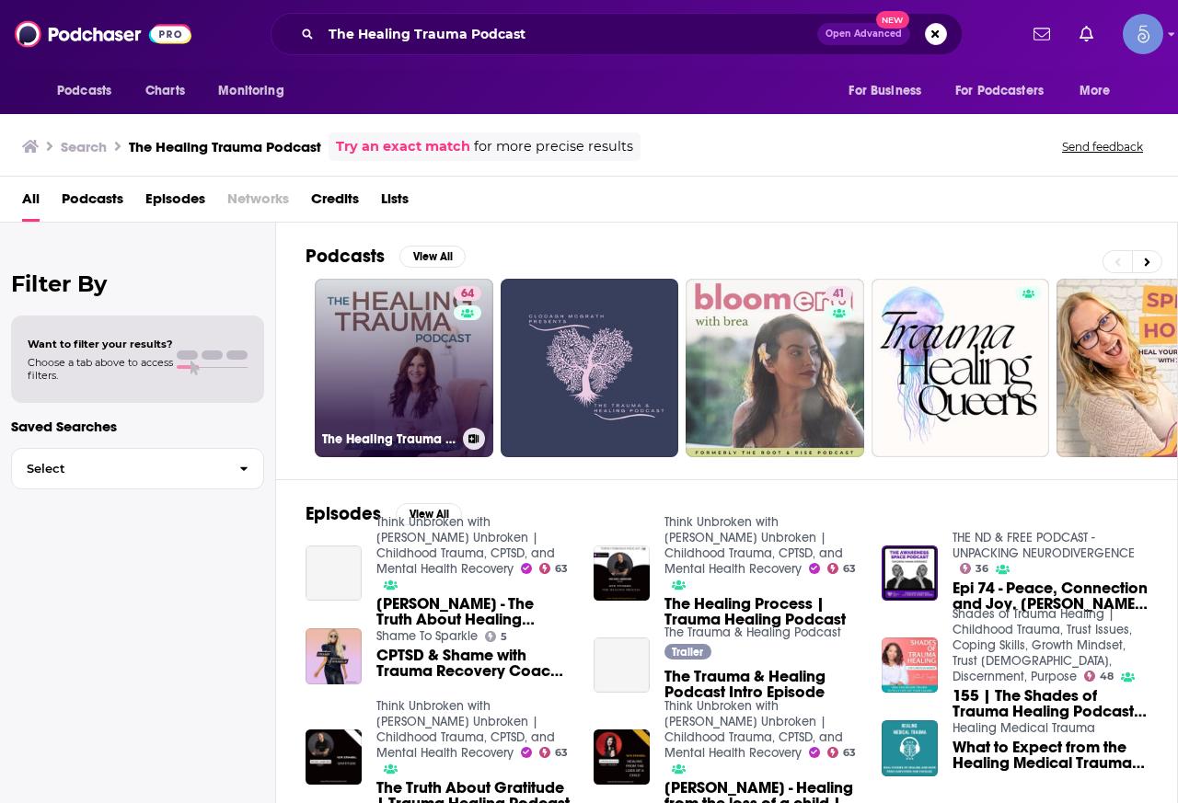
click at [425, 355] on link "64 The Healing Trauma Podcast" at bounding box center [404, 368] width 179 height 179
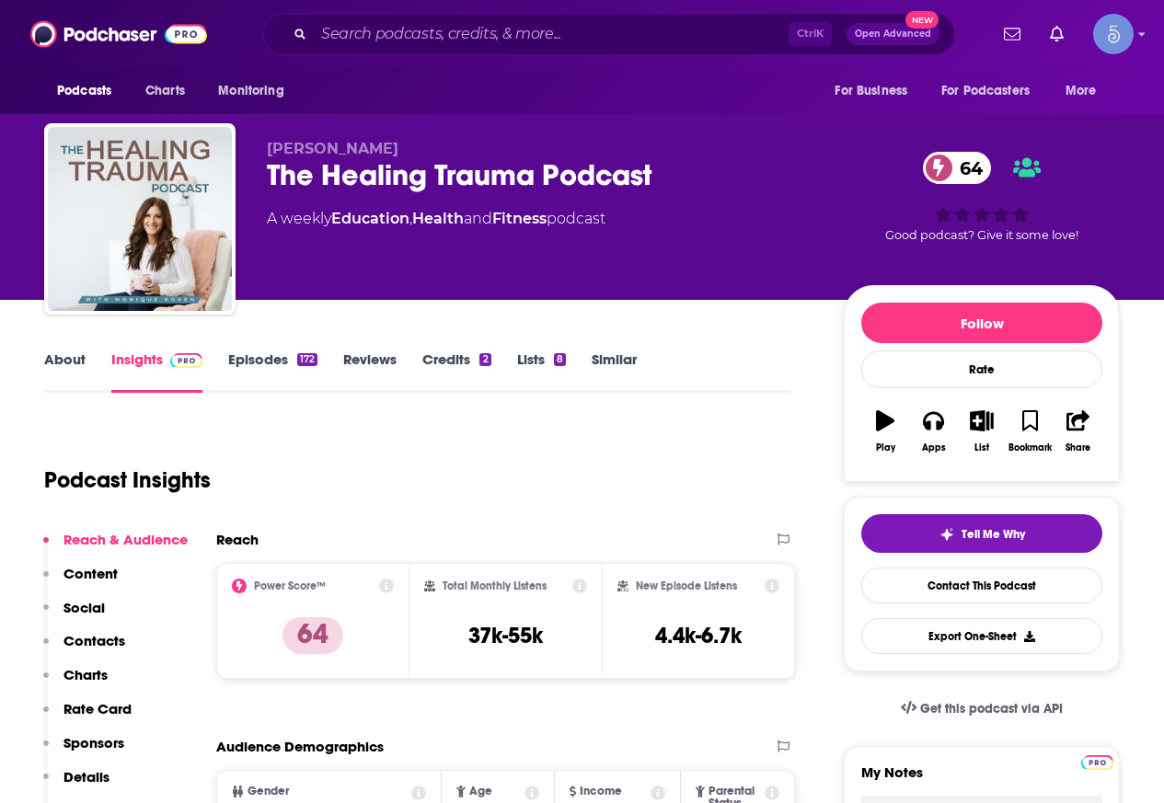
click at [73, 382] on link "About" at bounding box center [64, 372] width 41 height 42
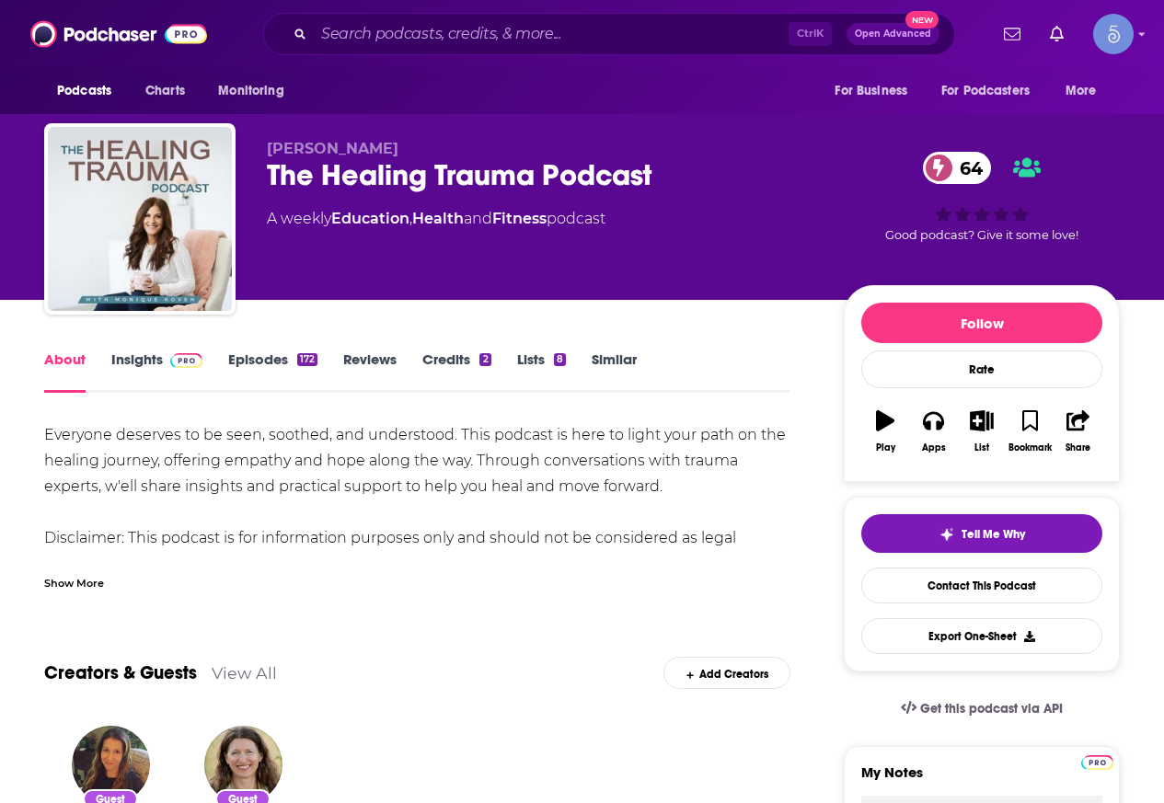
click at [127, 373] on link "Insights" at bounding box center [156, 372] width 91 height 42
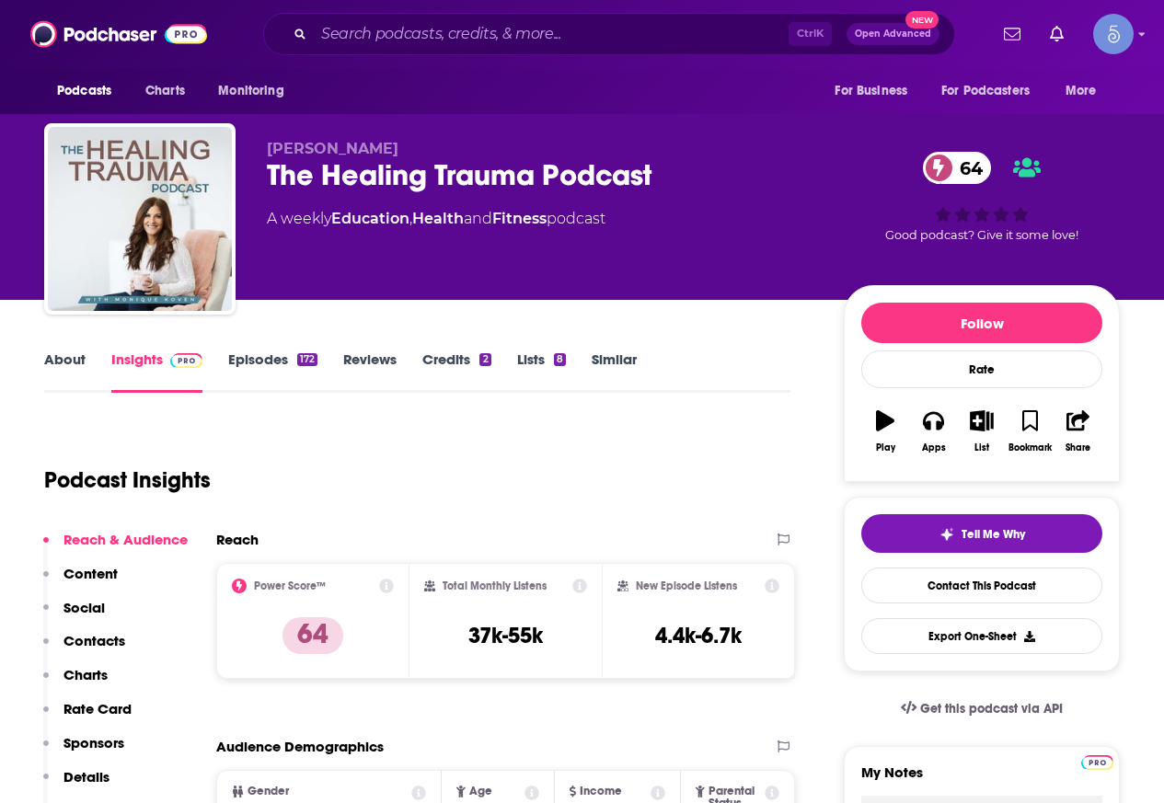
click at [44, 357] on link "About" at bounding box center [64, 372] width 41 height 42
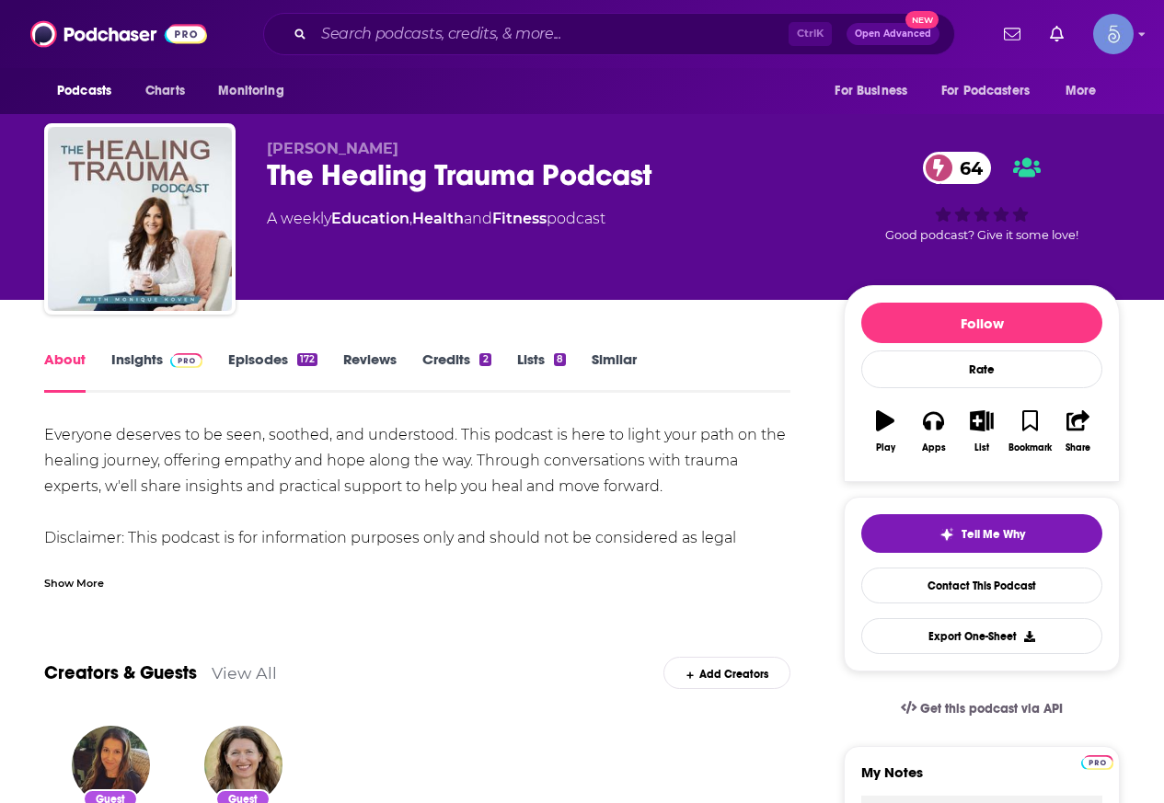
click at [60, 583] on div "Show More" at bounding box center [74, 581] width 60 height 17
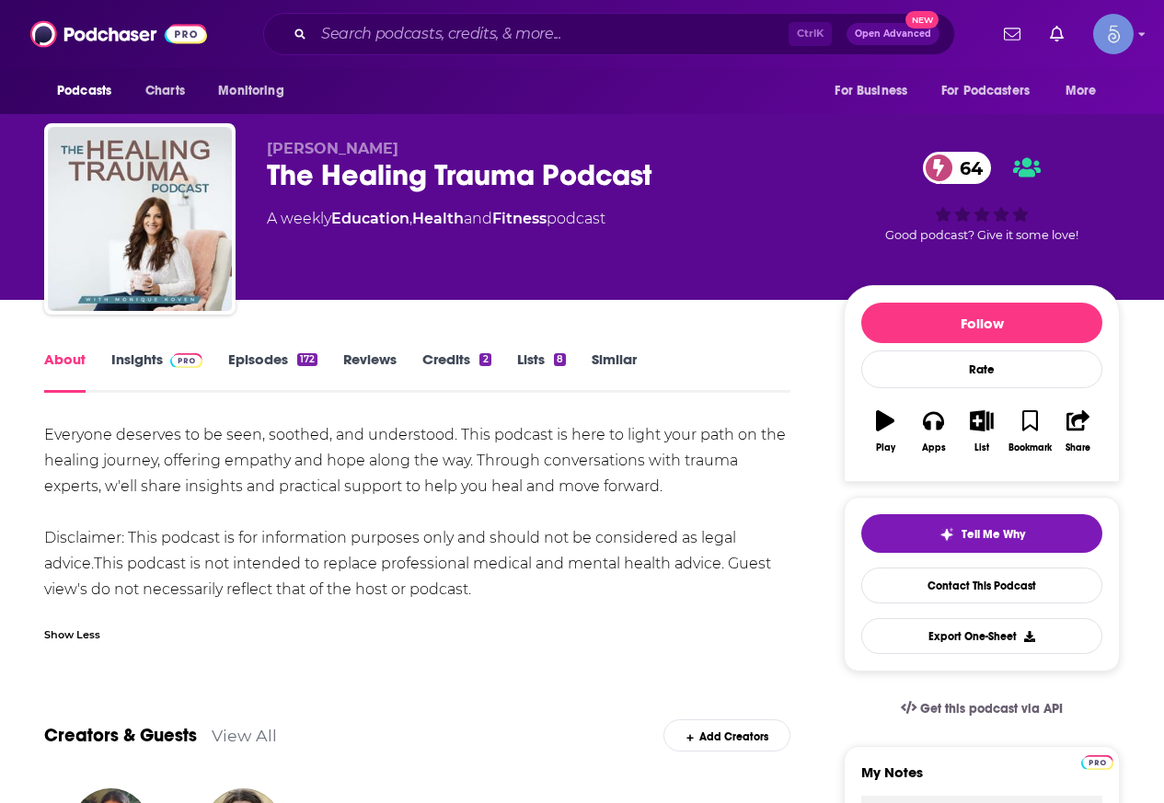
click at [142, 384] on link "Insights" at bounding box center [156, 372] width 91 height 42
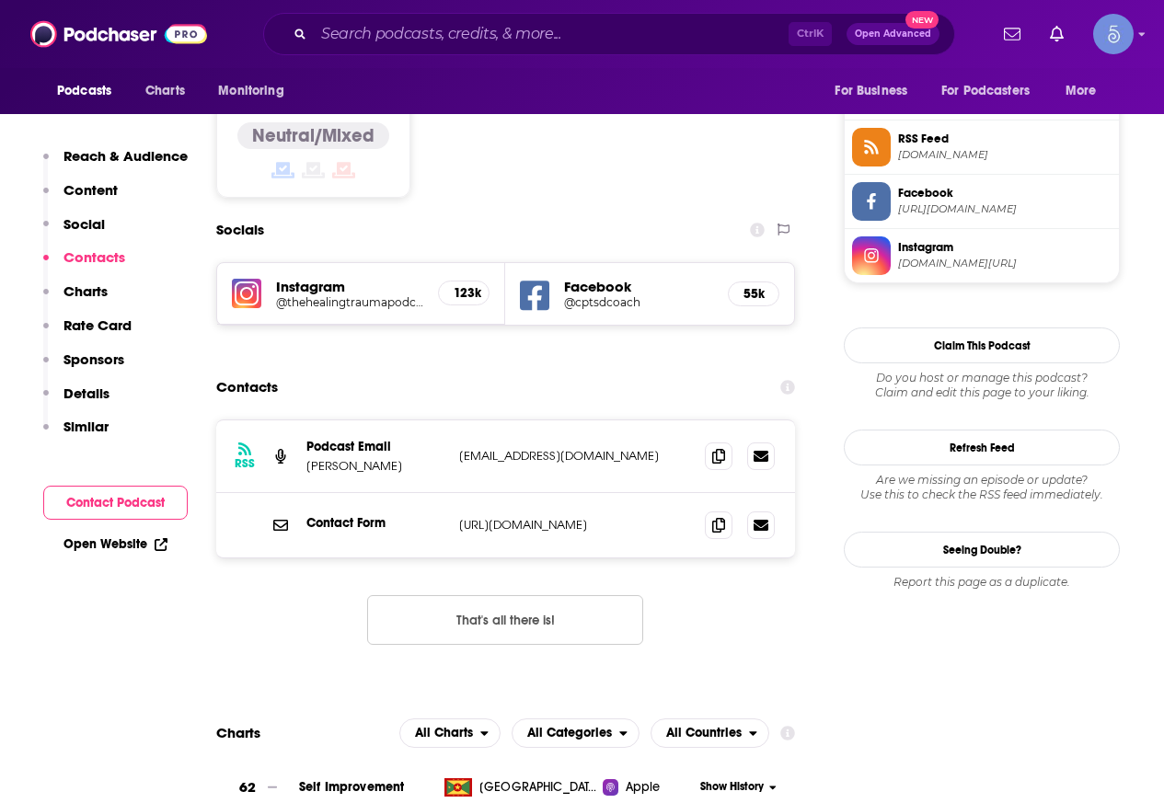
scroll to position [1564, 0]
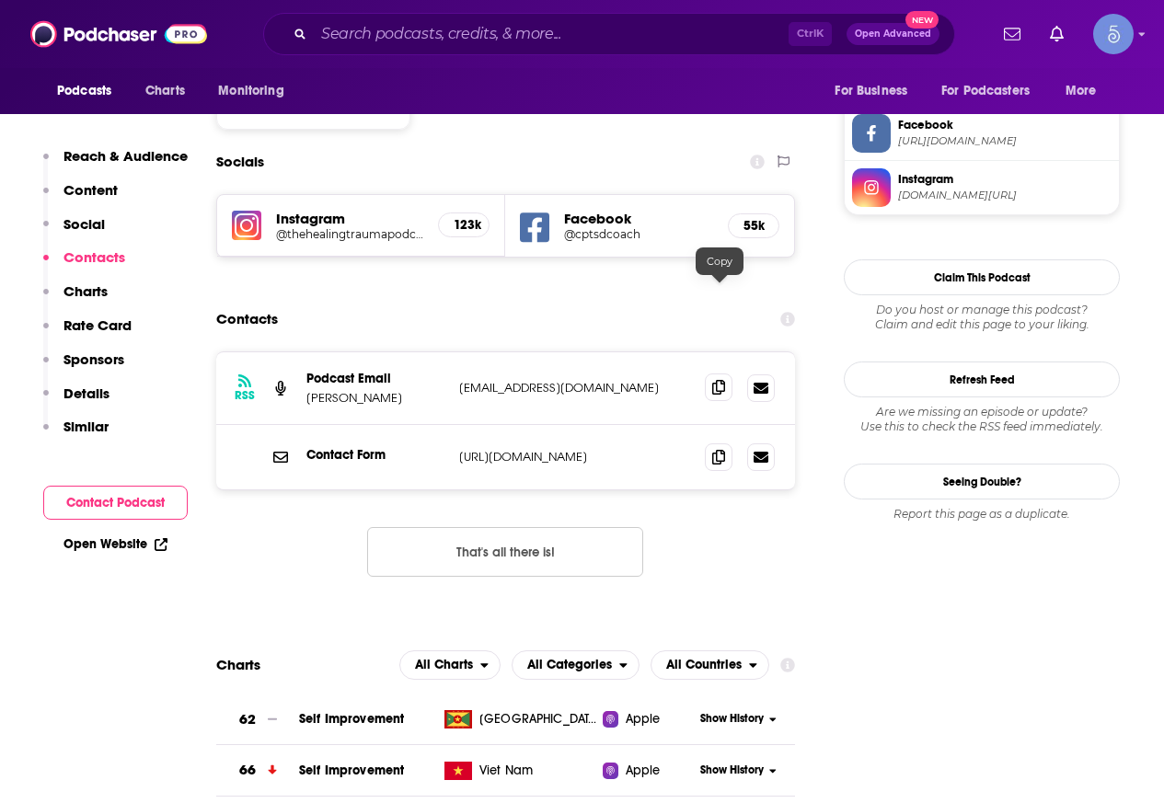
click at [717, 374] on span at bounding box center [719, 388] width 28 height 28
click at [717, 449] on icon at bounding box center [718, 456] width 13 height 15
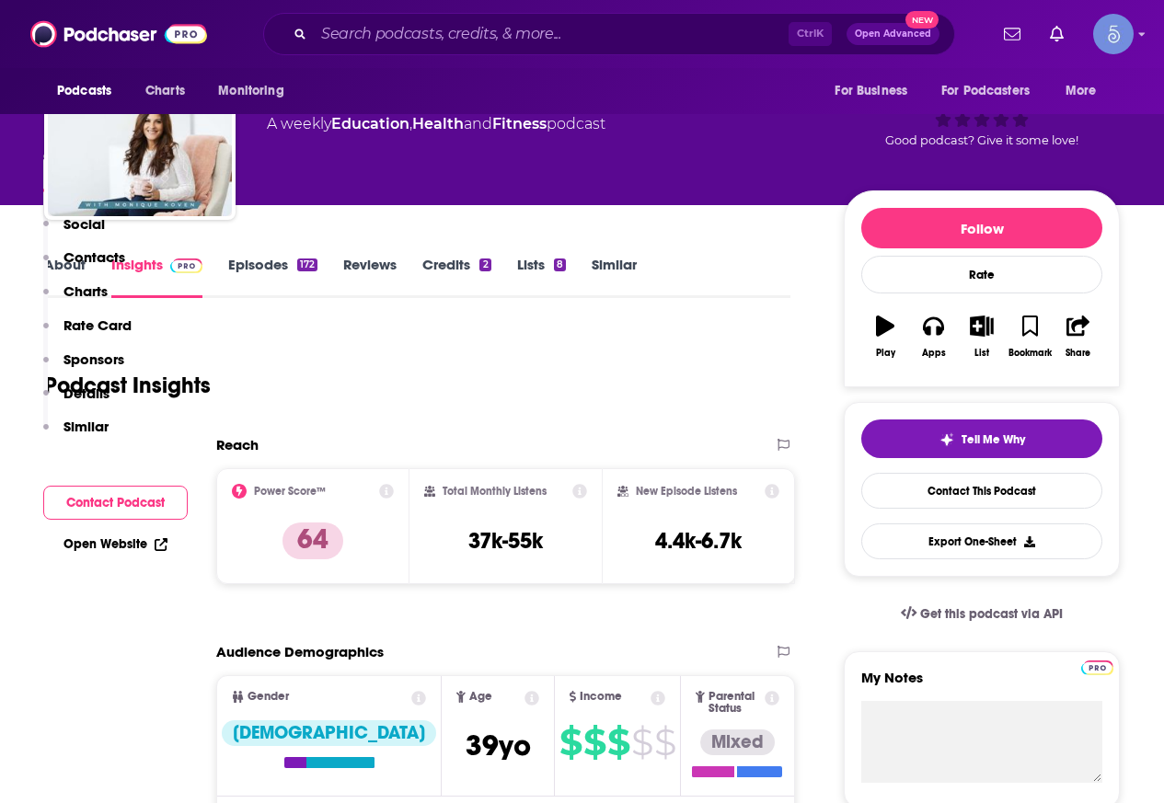
scroll to position [0, 0]
